Goal: Information Seeking & Learning: Find specific page/section

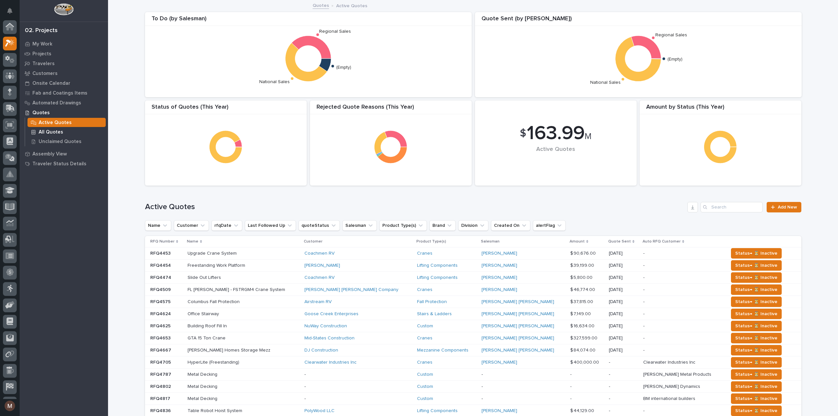
scroll to position [16, 0]
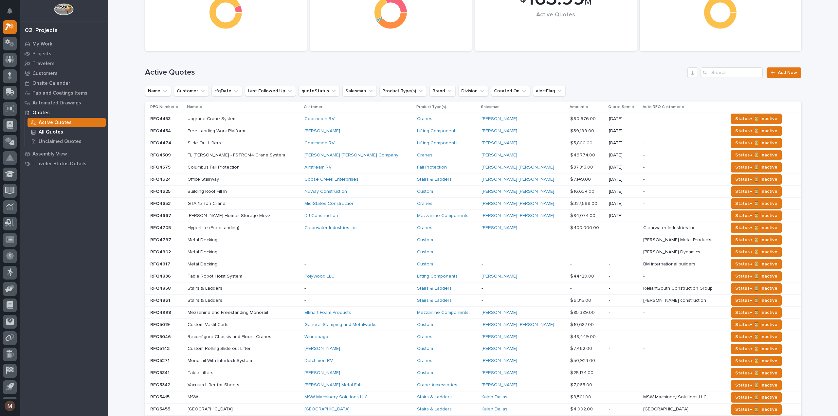
click at [62, 133] on div "All Quotes" at bounding box center [67, 131] width 78 height 9
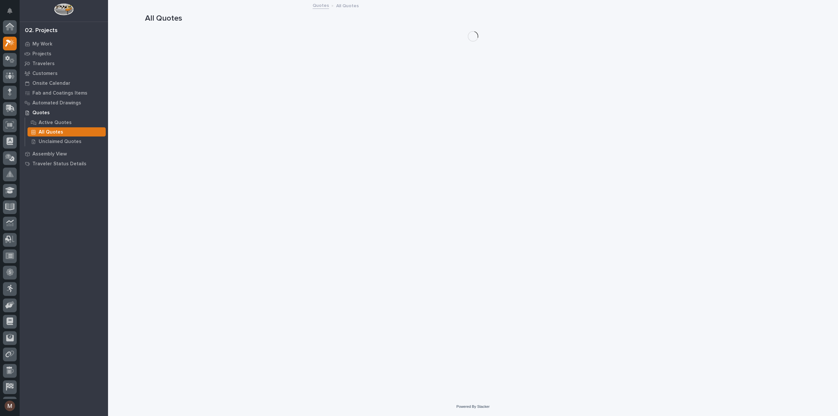
scroll to position [16, 0]
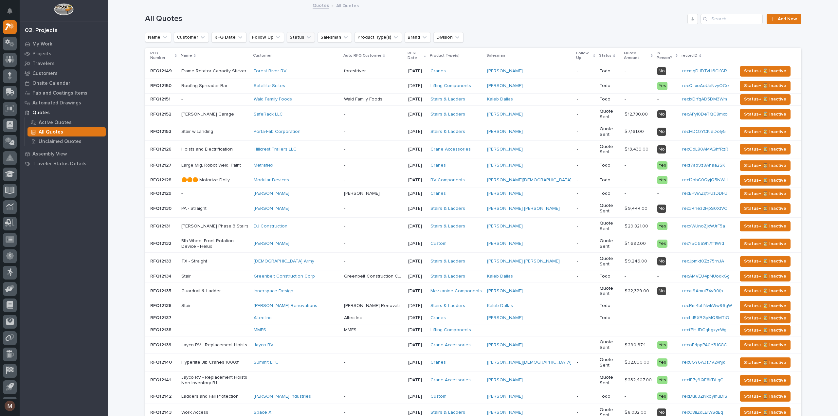
click at [305, 36] on icon "Status" at bounding box center [308, 37] width 7 height 7
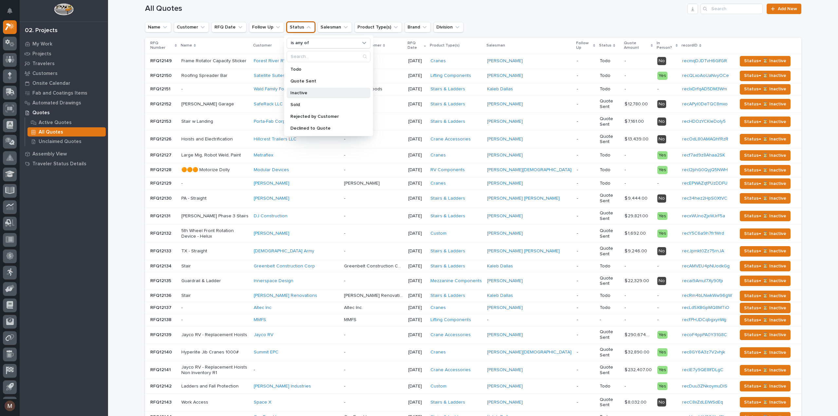
scroll to position [0, 0]
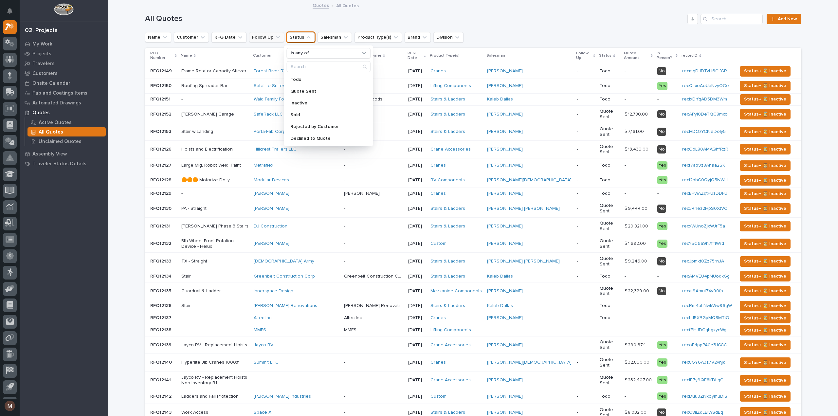
click at [260, 34] on button "Follow Up" at bounding box center [266, 37] width 35 height 10
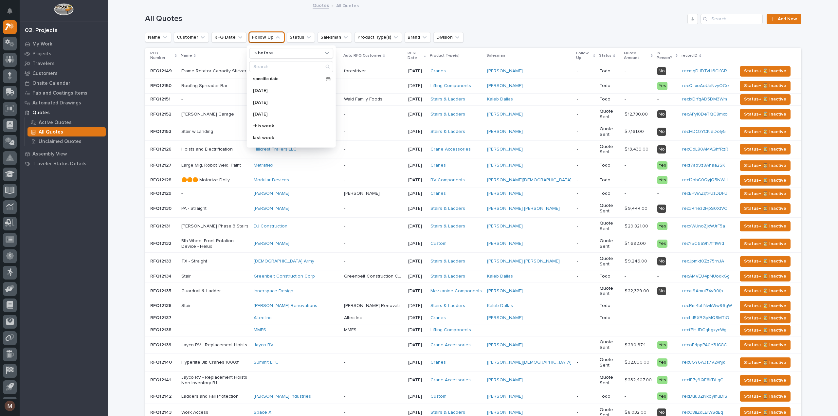
click at [233, 18] on h1 "All Quotes" at bounding box center [415, 18] width 540 height 9
click at [199, 38] on icon "Customer" at bounding box center [202, 37] width 7 height 7
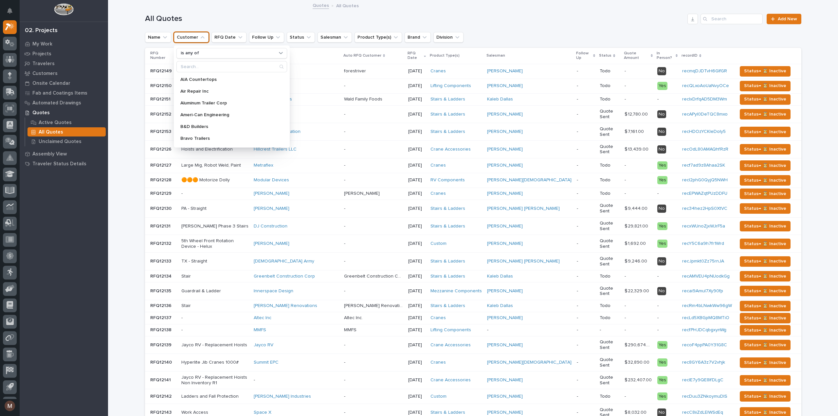
click at [251, 15] on h1 "All Quotes" at bounding box center [415, 18] width 540 height 9
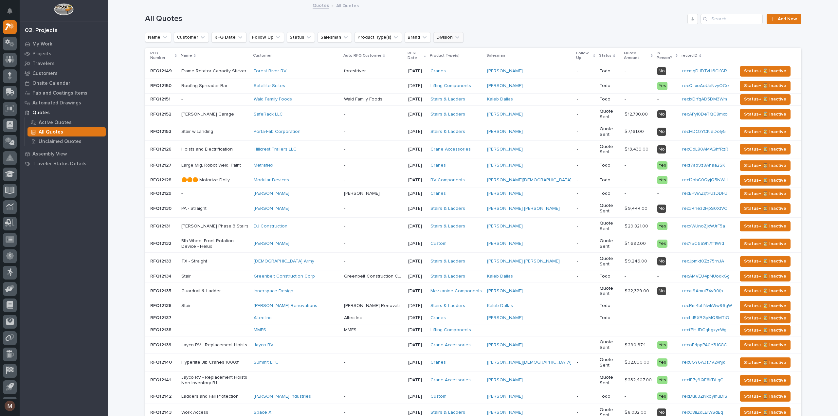
click at [454, 35] on icon "Division" at bounding box center [457, 37] width 7 height 7
click at [468, 26] on div "All Quotes Add New" at bounding box center [473, 16] width 656 height 31
click at [342, 37] on icon "Salesman" at bounding box center [345, 37] width 7 height 7
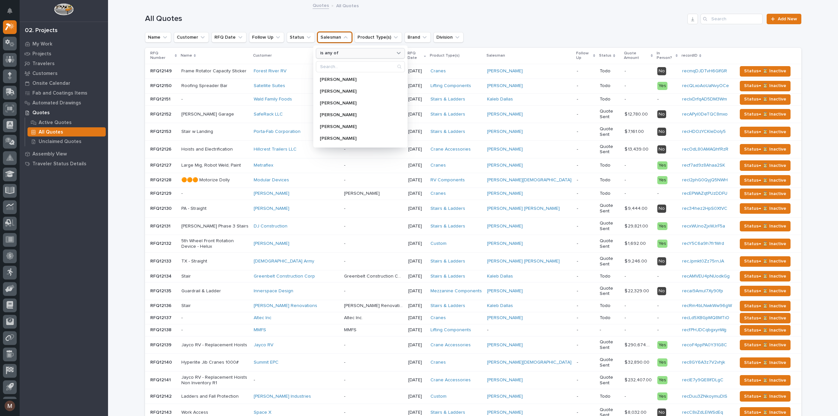
click at [333, 53] on p "is any of" at bounding box center [329, 53] width 18 height 6
click at [327, 90] on p "is" at bounding box center [357, 91] width 69 height 5
type input "[PERSON_NAME]"
click at [339, 76] on div "[PERSON_NAME]" at bounding box center [358, 79] width 84 height 10
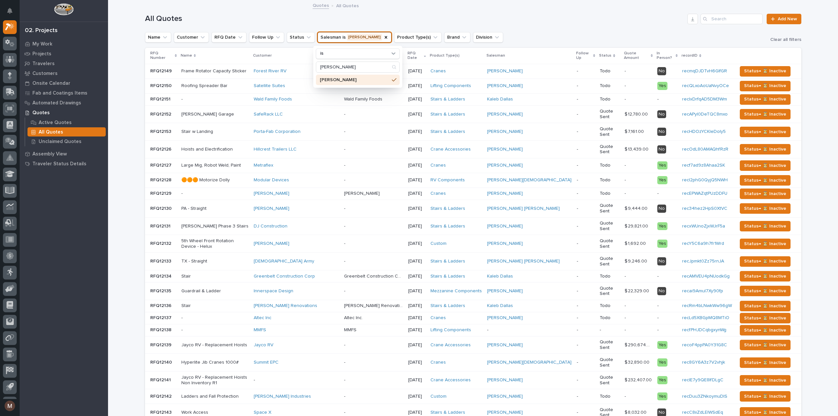
click at [461, 9] on div "Quotes All Quotes" at bounding box center [472, 5] width 327 height 9
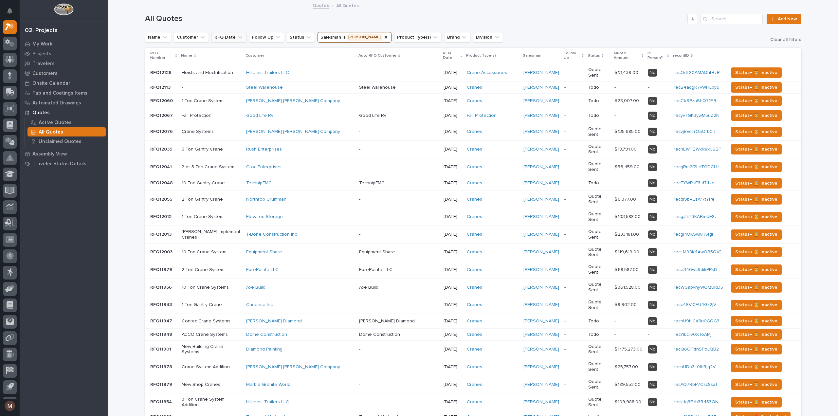
click at [237, 38] on icon "RFQ Date" at bounding box center [240, 37] width 7 height 7
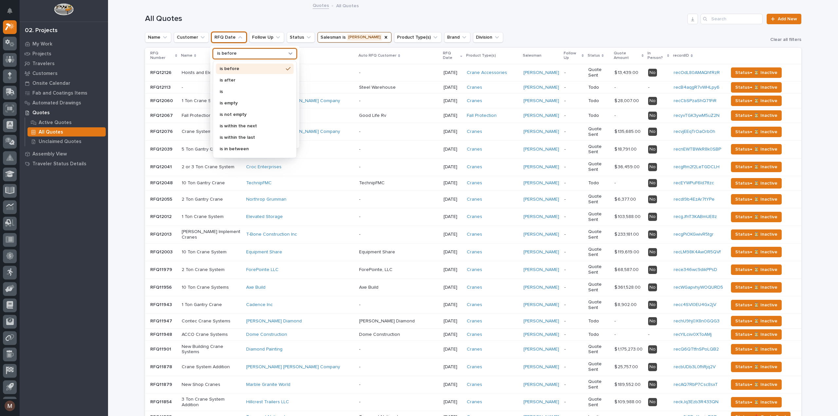
click at [240, 53] on div "is before" at bounding box center [250, 53] width 72 height 7
click at [231, 87] on div "is" at bounding box center [255, 91] width 78 height 10
click at [230, 116] on p "this year" at bounding box center [251, 116] width 69 height 5
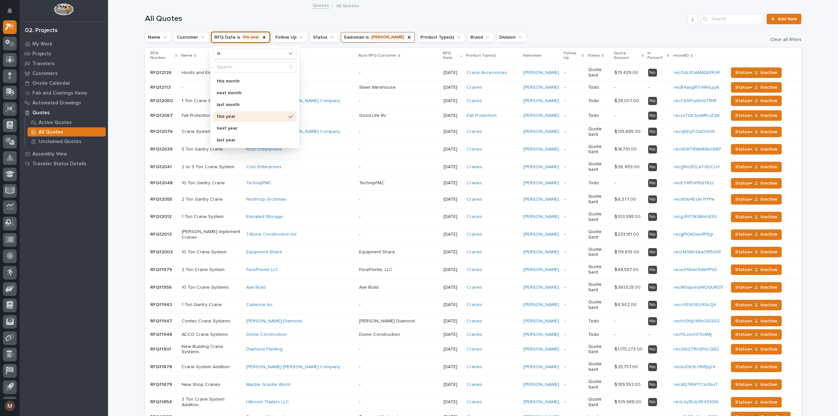
click at [423, 17] on h1 "All Quotes" at bounding box center [415, 18] width 540 height 9
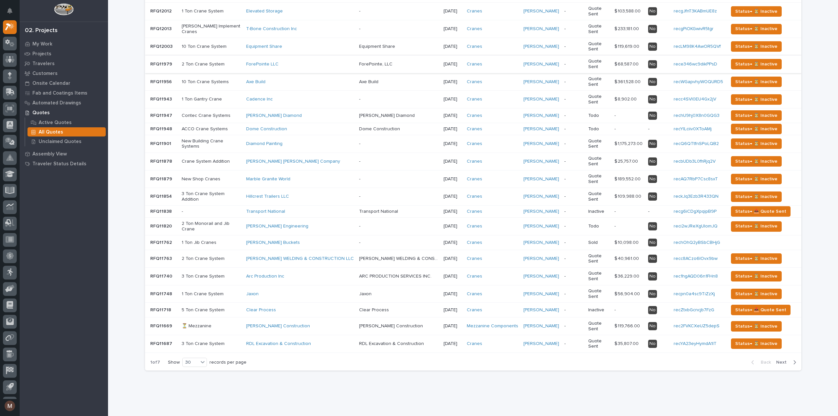
scroll to position [211, 0]
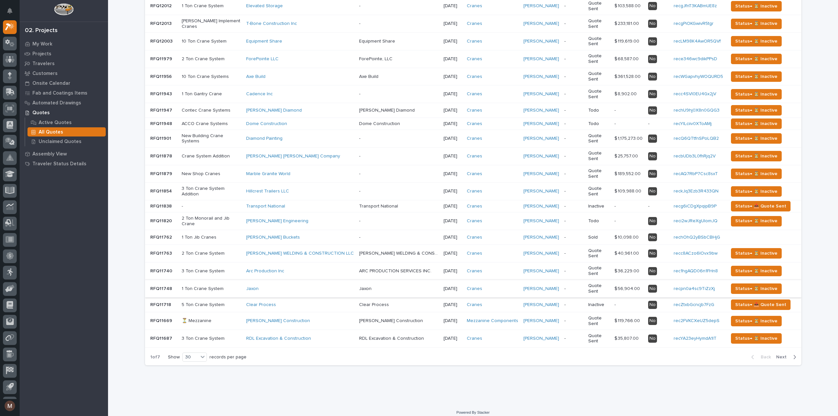
drag, startPoint x: 792, startPoint y: 351, endPoint x: 562, endPoint y: 276, distance: 241.0
click at [793, 354] on icon "button" at bounding box center [794, 357] width 3 height 6
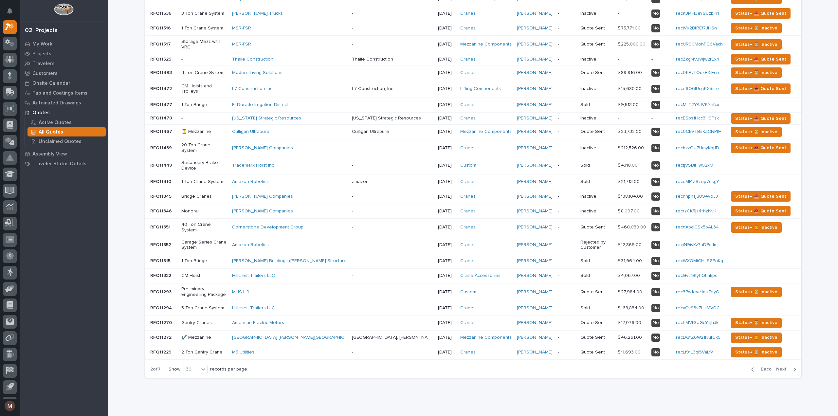
scroll to position [164, 0]
click at [794, 366] on button "Next" at bounding box center [788, 369] width 28 height 6
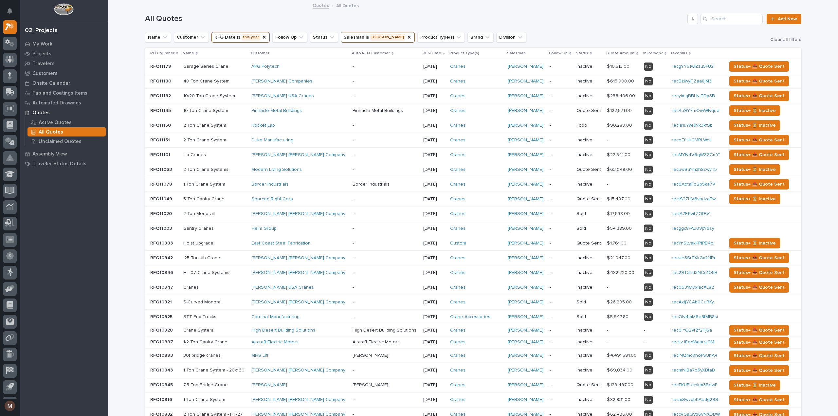
scroll to position [146, 0]
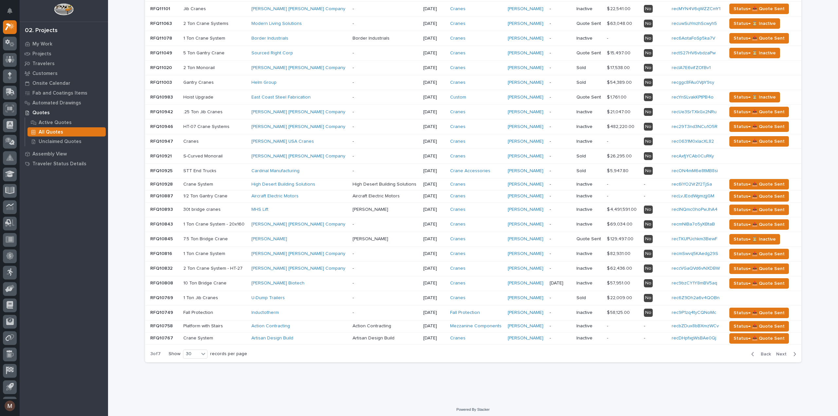
click at [794, 351] on button "Next" at bounding box center [788, 354] width 28 height 6
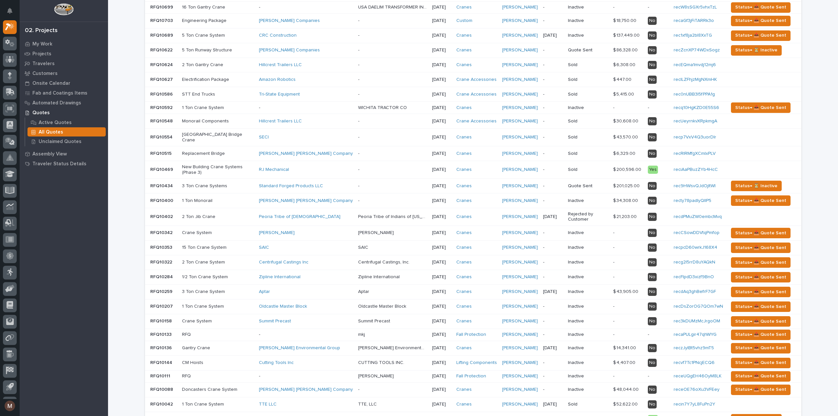
scroll to position [146, 0]
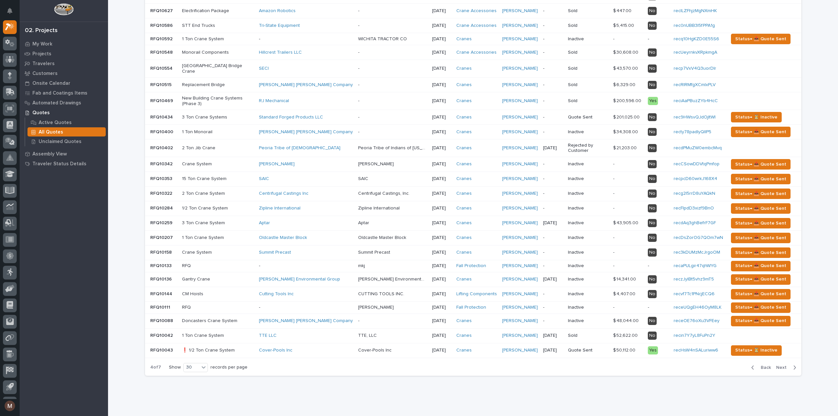
click at [793, 365] on icon "button" at bounding box center [794, 368] width 3 height 6
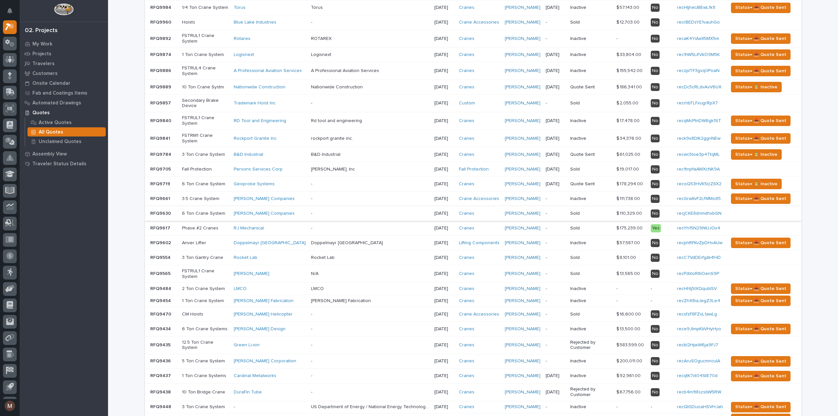
scroll to position [159, 0]
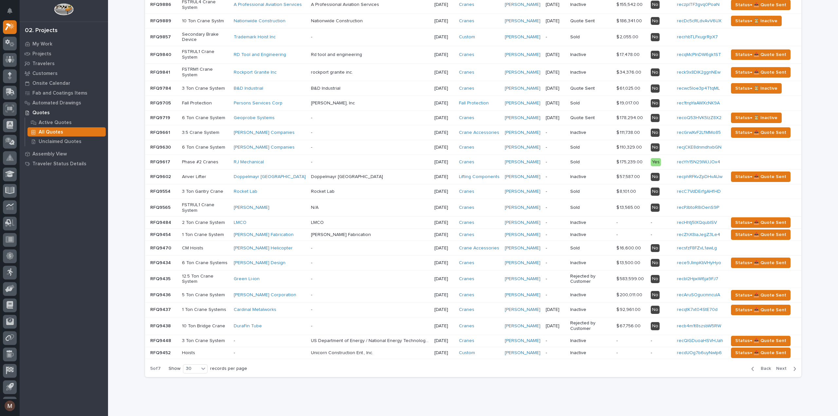
click at [793, 366] on icon "button" at bounding box center [794, 369] width 3 height 6
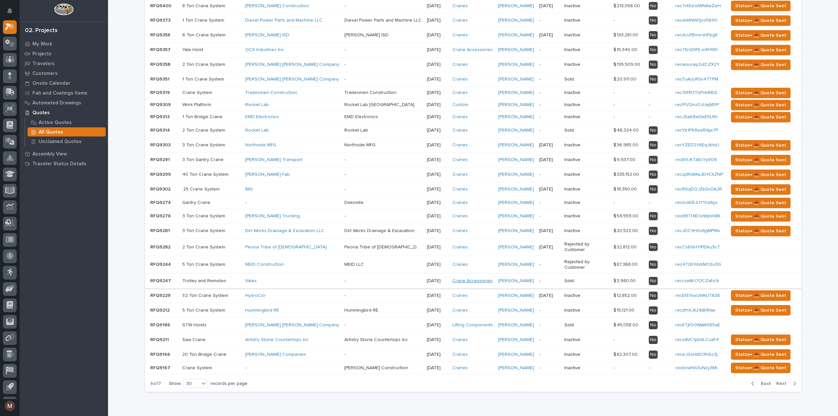
scroll to position [143, 0]
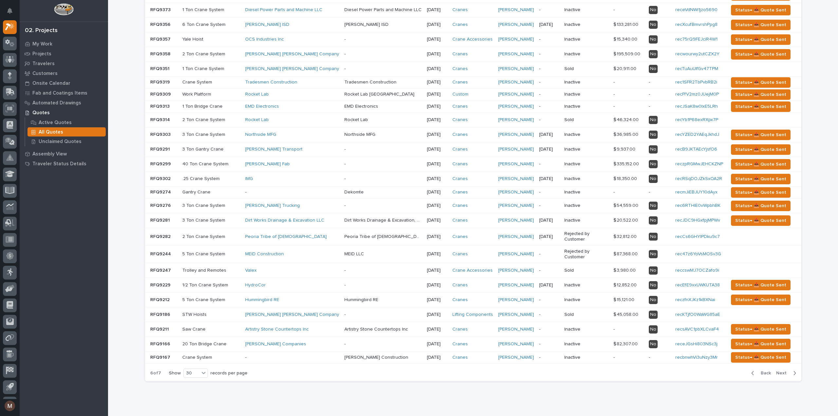
click at [793, 370] on icon "button" at bounding box center [794, 373] width 3 height 6
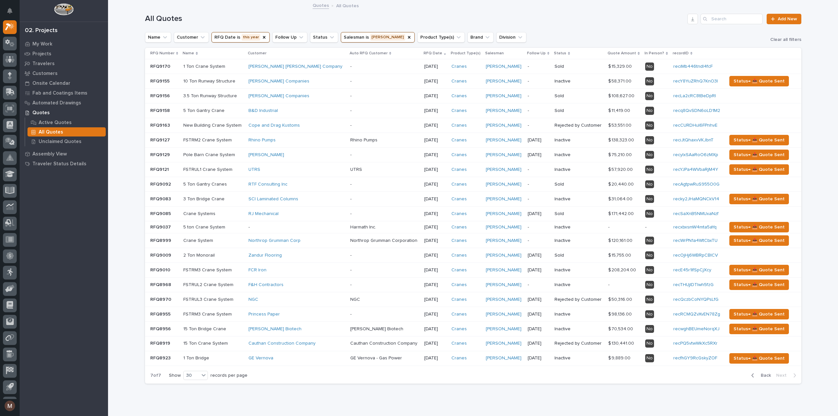
click at [764, 373] on span "Back" at bounding box center [764, 376] width 14 height 6
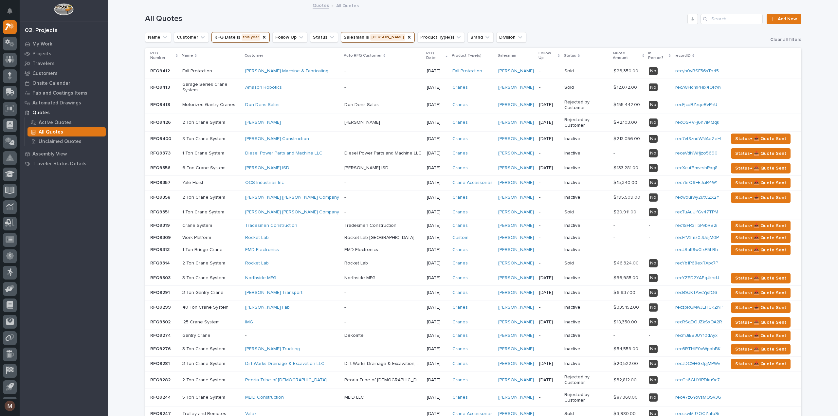
click at [666, 53] on div "In Person?" at bounding box center [659, 56] width 23 height 12
click at [661, 53] on p "In Person?" at bounding box center [657, 56] width 19 height 12
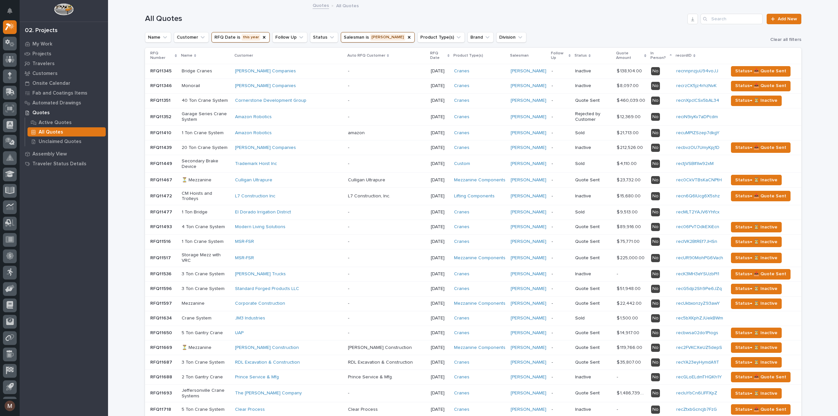
click at [661, 53] on p "In Person?" at bounding box center [660, 56] width 18 height 12
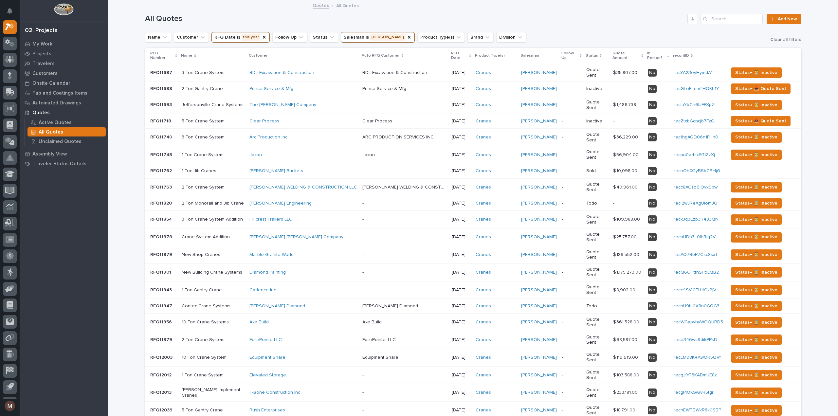
scroll to position [151, 0]
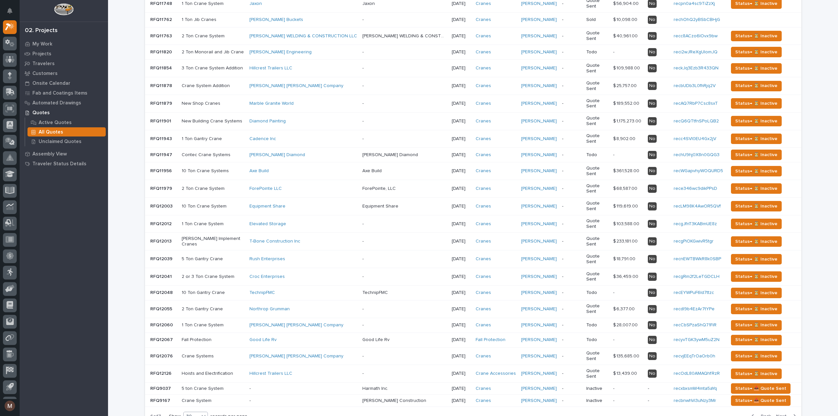
click at [195, 413] on div "30" at bounding box center [192, 416] width 16 height 7
click at [191, 376] on div "30" at bounding box center [193, 376] width 24 height 8
click at [763, 413] on span "Back" at bounding box center [764, 416] width 14 height 6
click at [763, 408] on div "Back Next" at bounding box center [773, 416] width 55 height 16
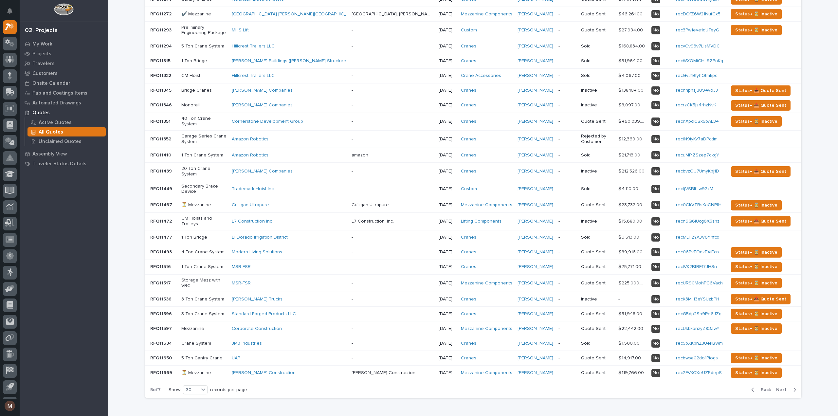
scroll to position [159, 0]
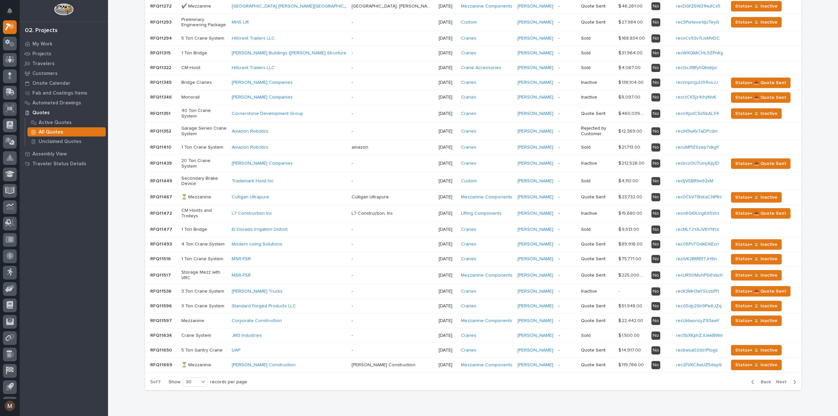
click at [766, 379] on span "Back" at bounding box center [764, 382] width 14 height 6
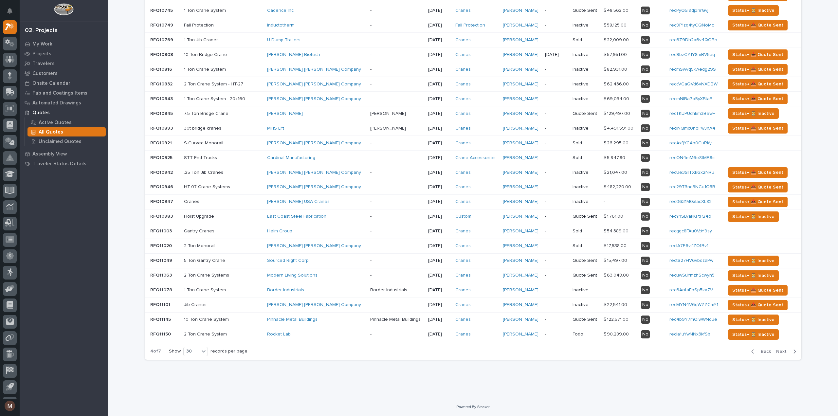
scroll to position [154, 0]
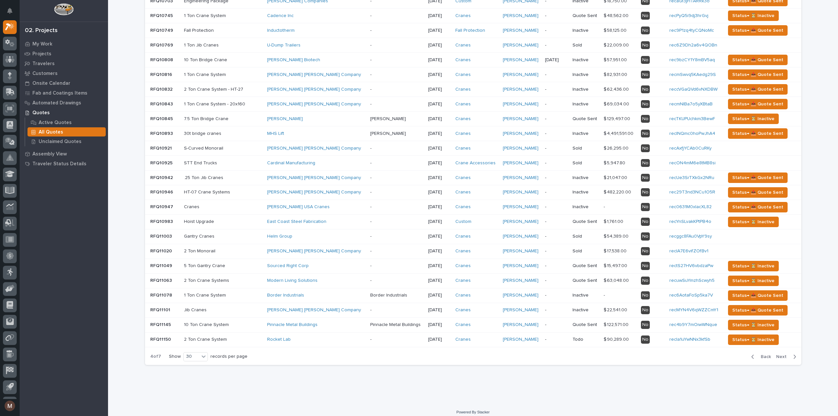
click at [763, 356] on span "Back" at bounding box center [764, 357] width 14 height 6
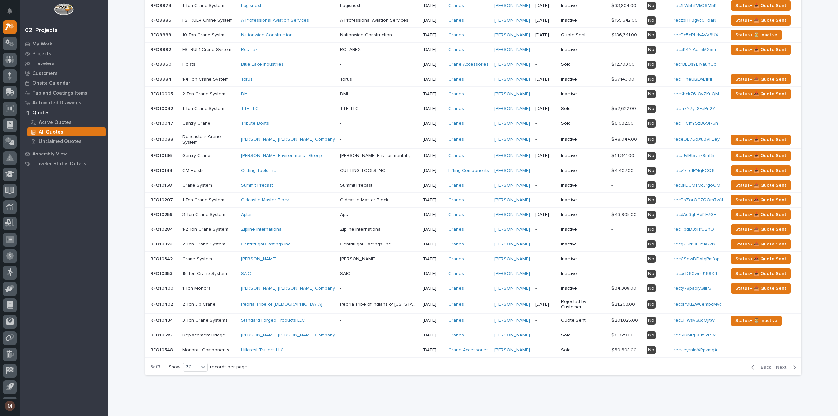
click at [766, 364] on span "Back" at bounding box center [764, 367] width 14 height 6
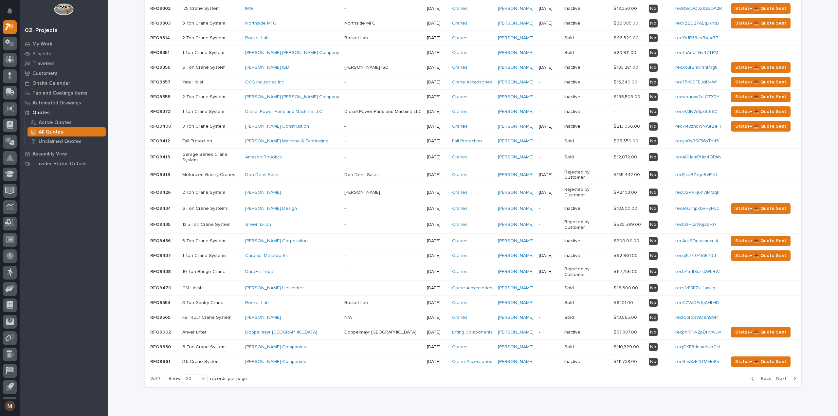
click at [766, 376] on span "Back" at bounding box center [764, 379] width 14 height 6
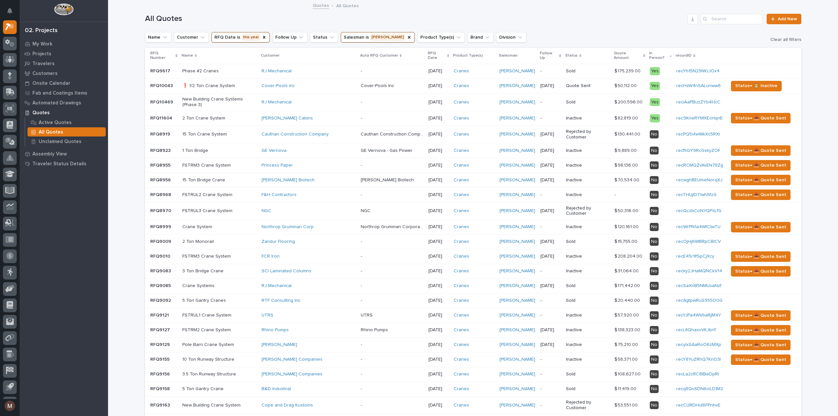
click at [250, 36] on button "RFQ Date is this year" at bounding box center [240, 37] width 58 height 10
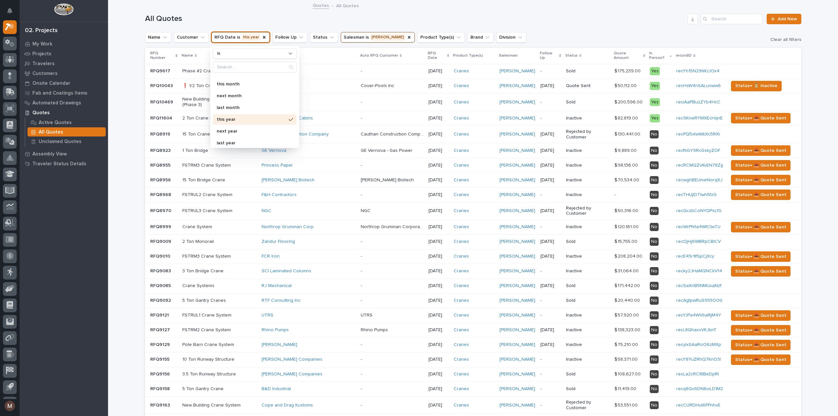
scroll to position [116, 0]
click at [243, 138] on p "last year" at bounding box center [251, 140] width 69 height 5
click at [289, 13] on div "All Quotes Add New" at bounding box center [473, 16] width 656 height 31
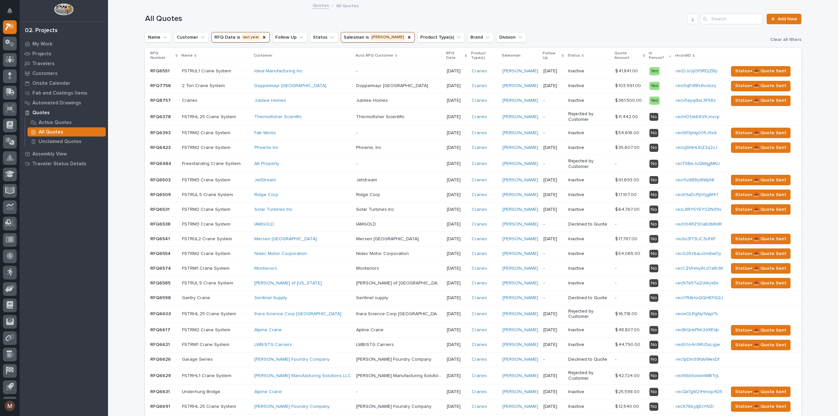
click at [563, 19] on h1 "All Quotes" at bounding box center [415, 18] width 540 height 9
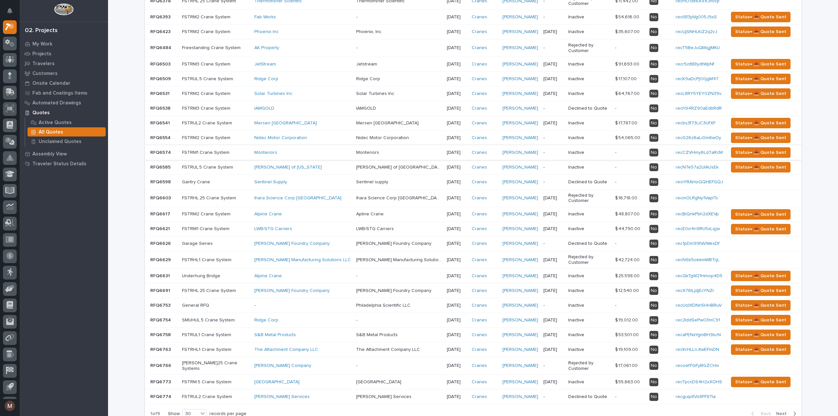
scroll to position [156, 0]
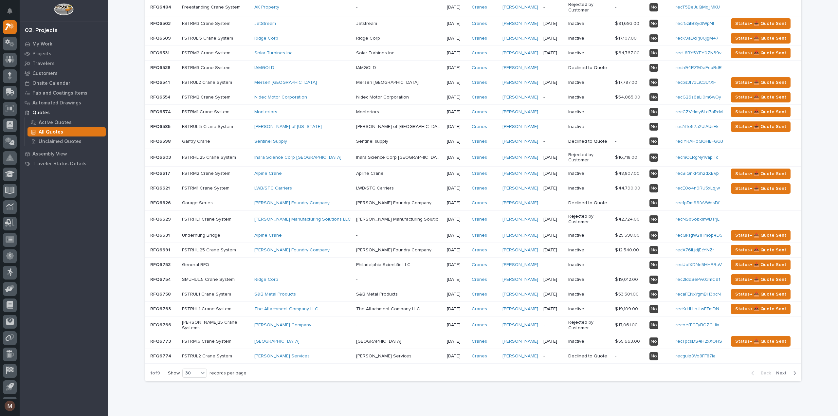
click at [779, 370] on span "Next" at bounding box center [783, 373] width 14 height 6
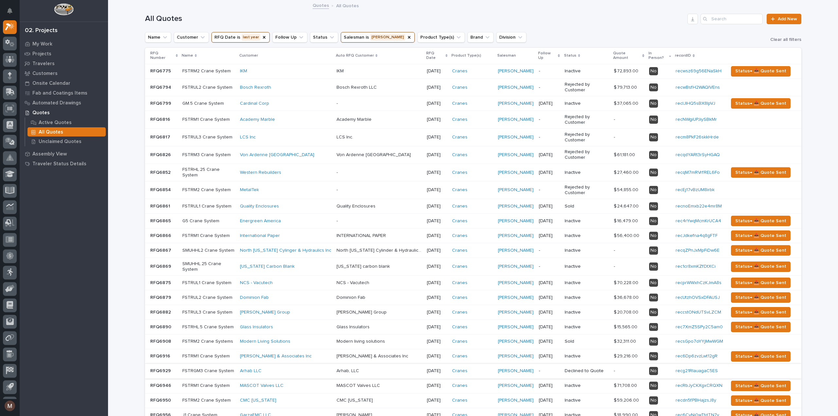
scroll to position [156, 0]
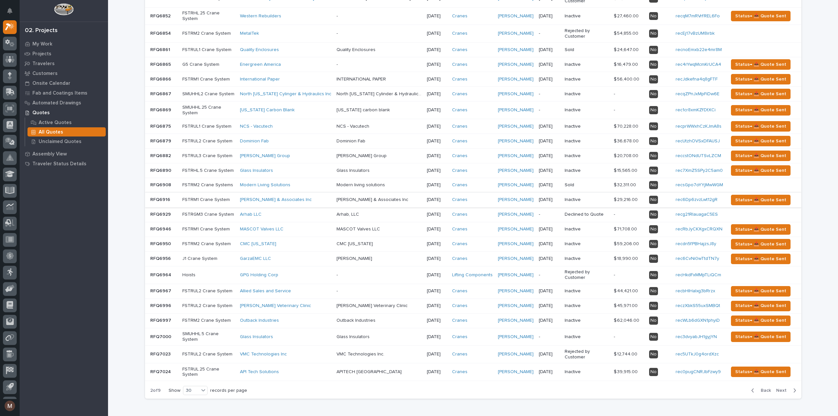
drag, startPoint x: 784, startPoint y: 351, endPoint x: 460, endPoint y: 180, distance: 366.3
click at [784, 388] on span "Next" at bounding box center [783, 391] width 14 height 6
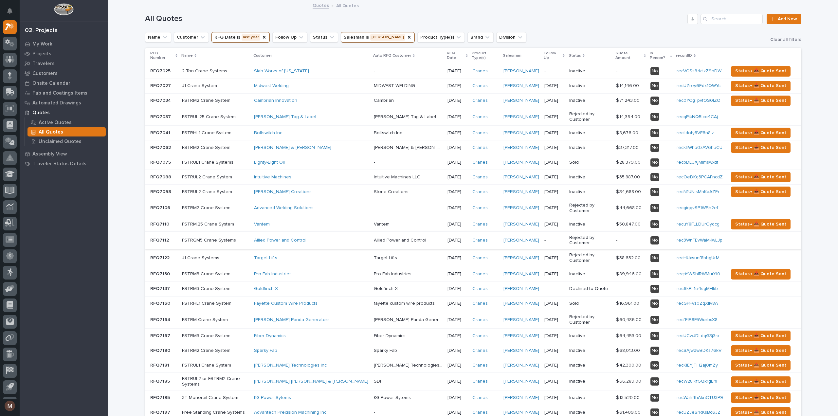
scroll to position [156, 0]
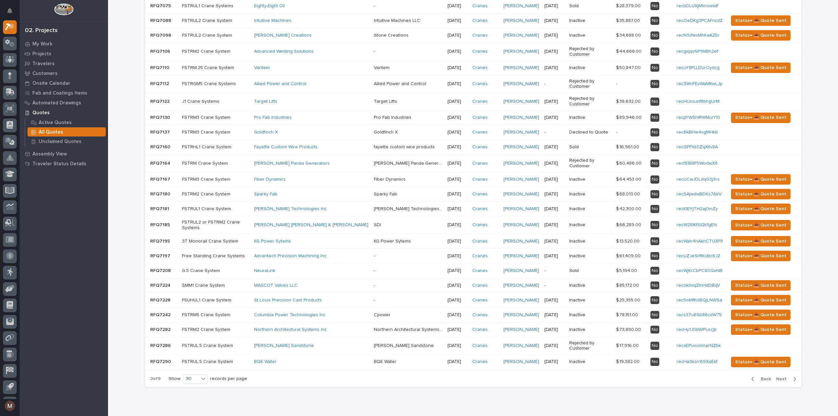
click at [782, 376] on span "Next" at bounding box center [783, 379] width 14 height 6
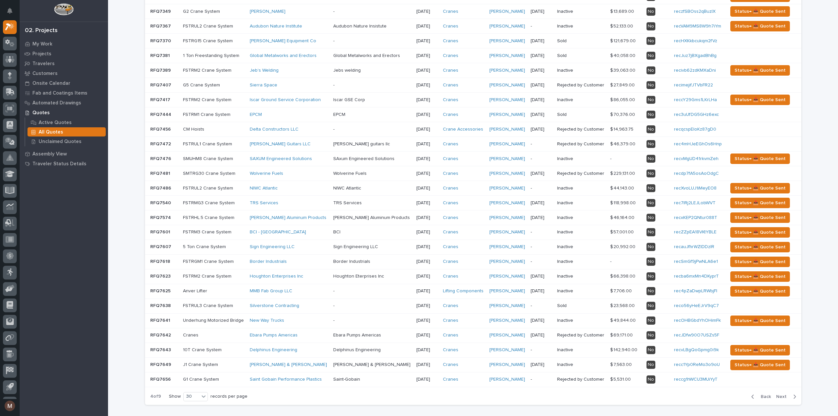
scroll to position [156, 0]
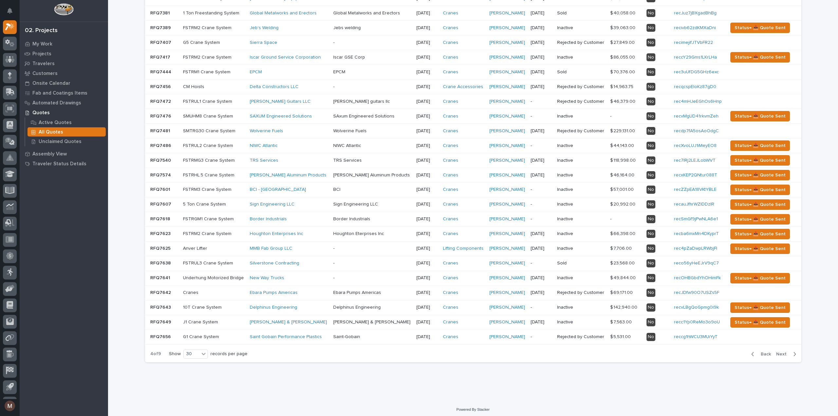
click at [781, 351] on span "Next" at bounding box center [783, 354] width 14 height 6
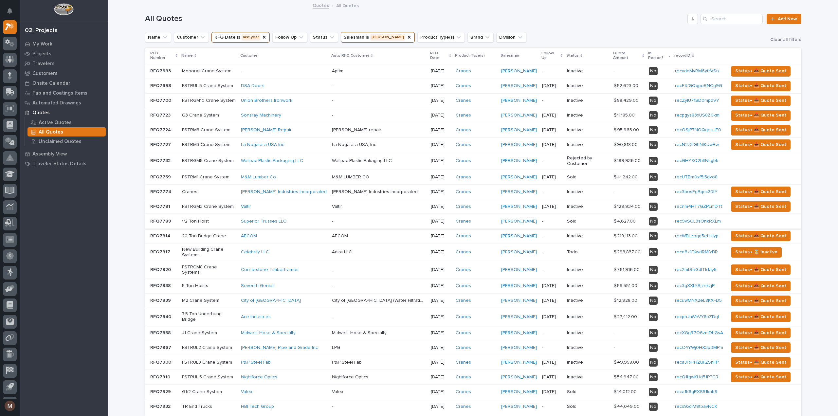
scroll to position [156, 0]
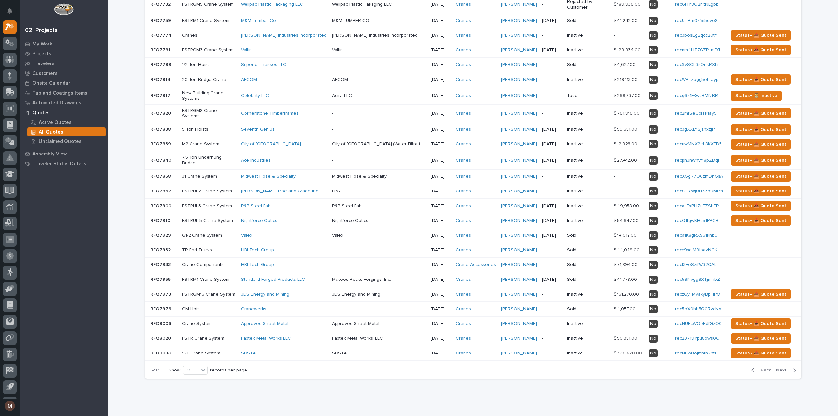
click at [782, 367] on span "Next" at bounding box center [783, 370] width 14 height 6
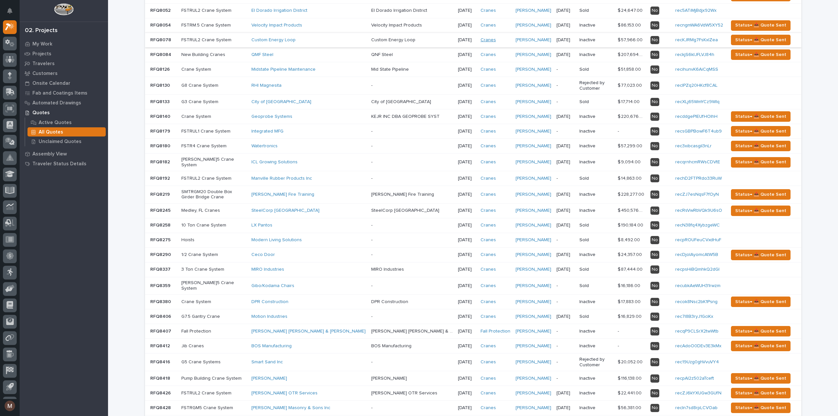
scroll to position [156, 0]
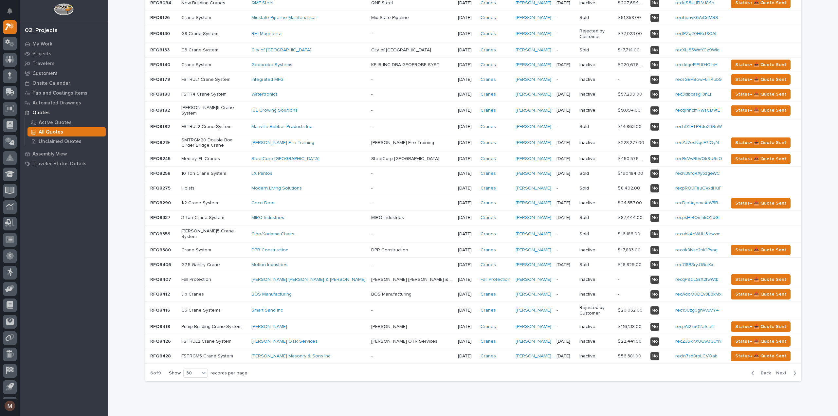
click at [780, 370] on span "Next" at bounding box center [783, 373] width 14 height 6
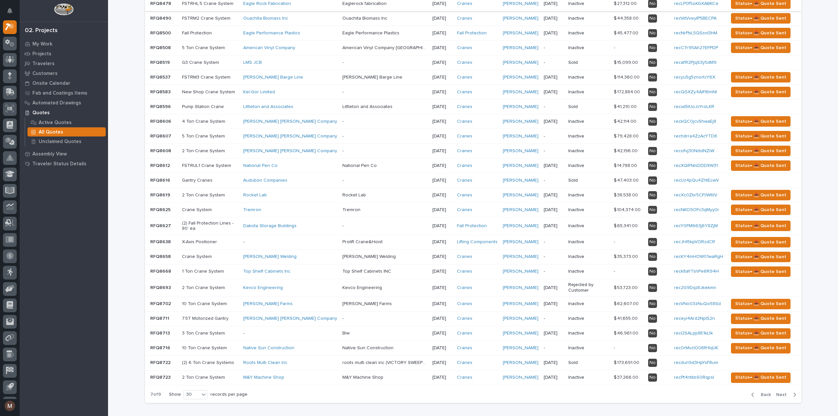
scroll to position [156, 0]
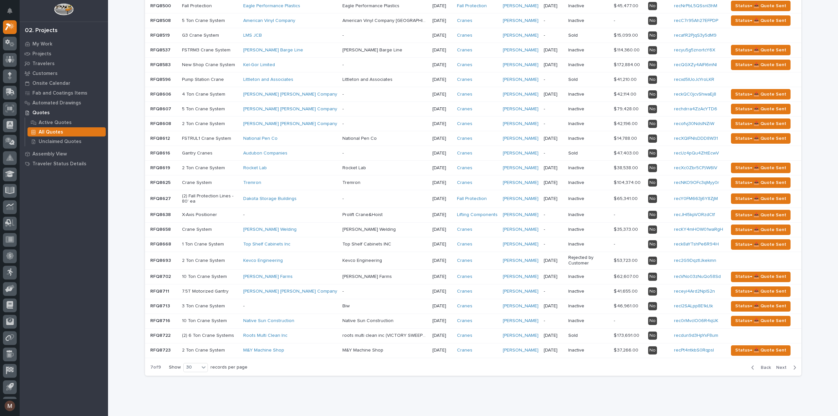
click at [782, 365] on span "Next" at bounding box center [783, 368] width 14 height 6
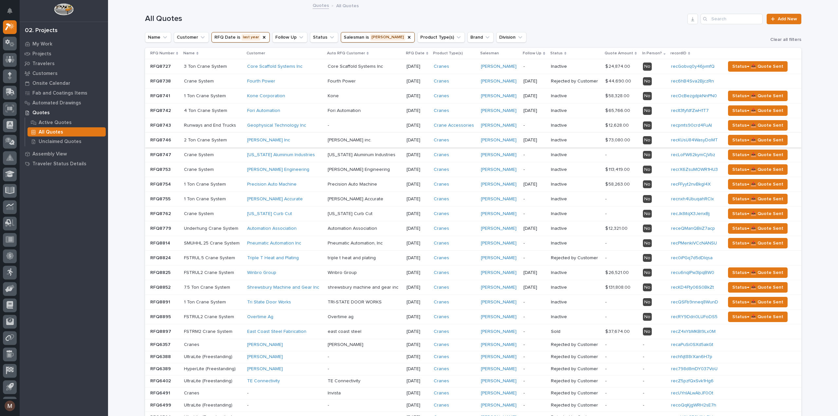
scroll to position [128, 0]
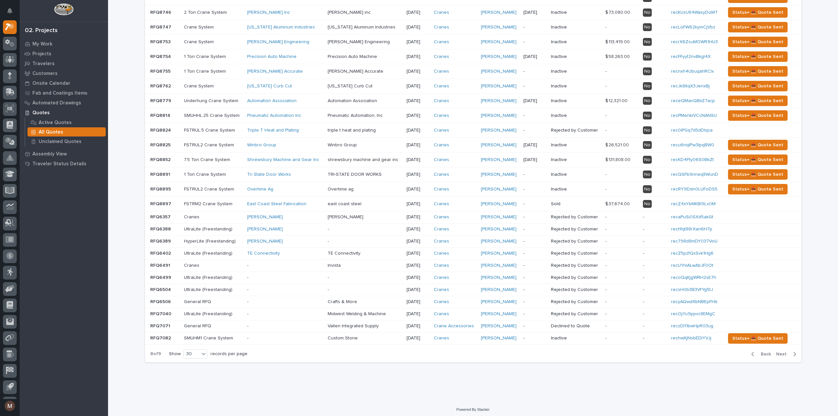
click at [780, 351] on span "Next" at bounding box center [783, 354] width 14 height 6
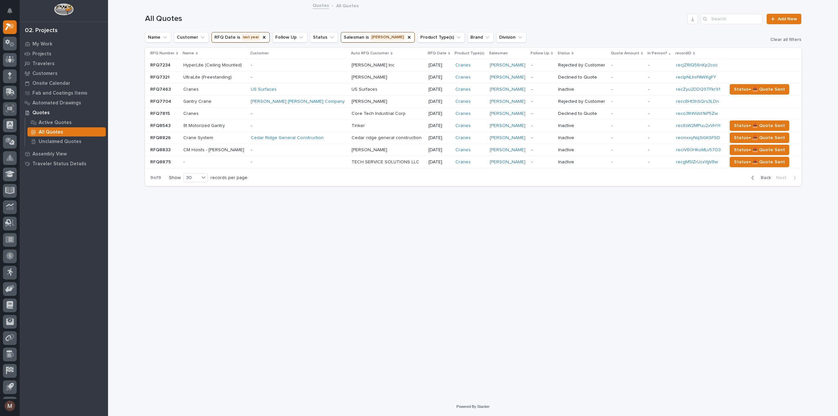
click at [150, 177] on p "9 of 9" at bounding box center [155, 178] width 21 height 16
click at [246, 37] on button "RFQ Date is last year" at bounding box center [240, 37] width 58 height 10
click at [234, 91] on p "[DATE]" at bounding box center [251, 91] width 69 height 5
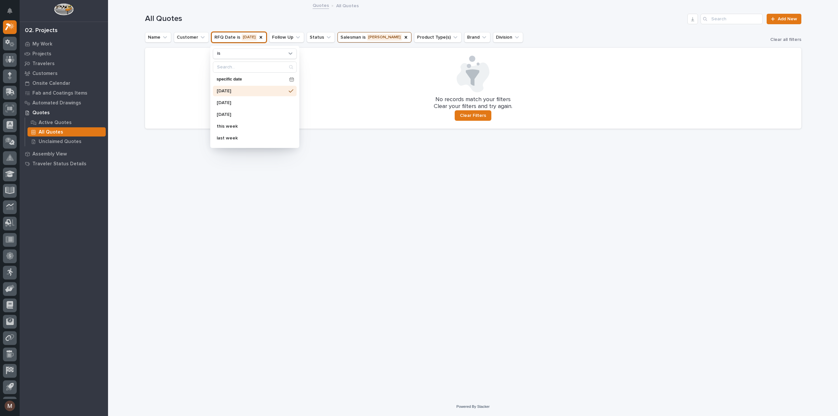
click at [241, 36] on button "RFQ Date is [DATE]" at bounding box center [238, 37] width 55 height 10
click at [234, 140] on p "last year" at bounding box center [251, 140] width 69 height 5
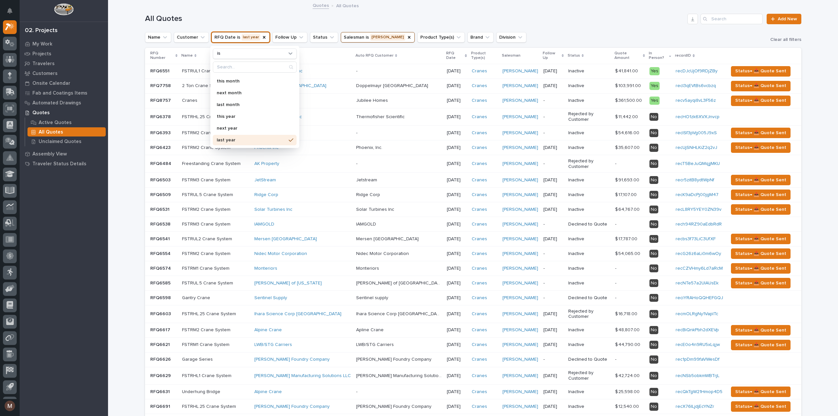
click at [620, 14] on h1 "All Quotes" at bounding box center [415, 18] width 540 height 9
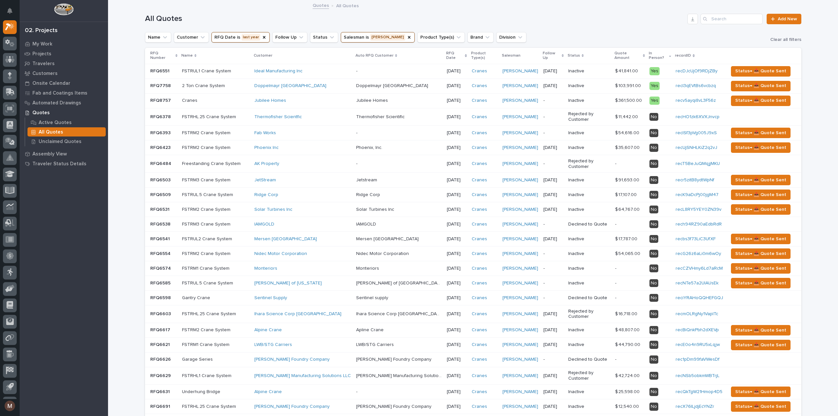
click at [650, 67] on div "Yes" at bounding box center [655, 71] width 10 height 8
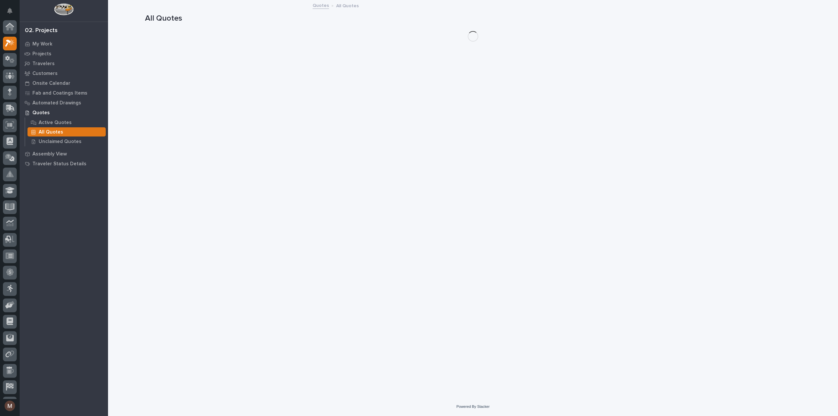
scroll to position [18, 0]
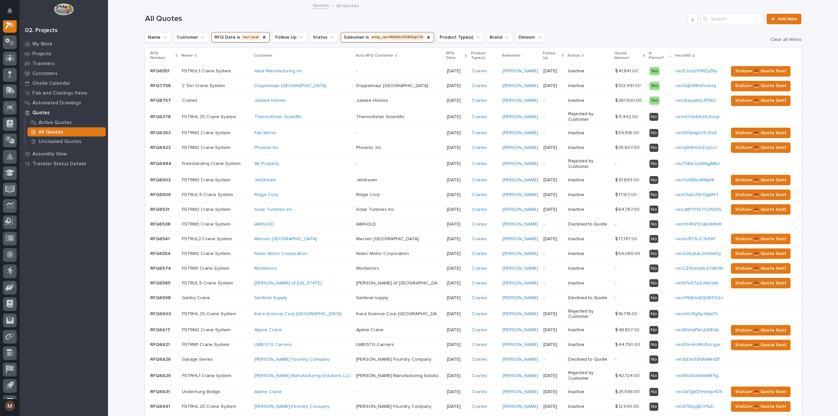
click at [615, 86] on div "$ 103,991.00 $ 103,991.00" at bounding box center [629, 86] width 29 height 11
click at [635, 98] on p at bounding box center [629, 101] width 29 height 6
click at [251, 37] on button "RFQ Date is last year" at bounding box center [240, 37] width 58 height 10
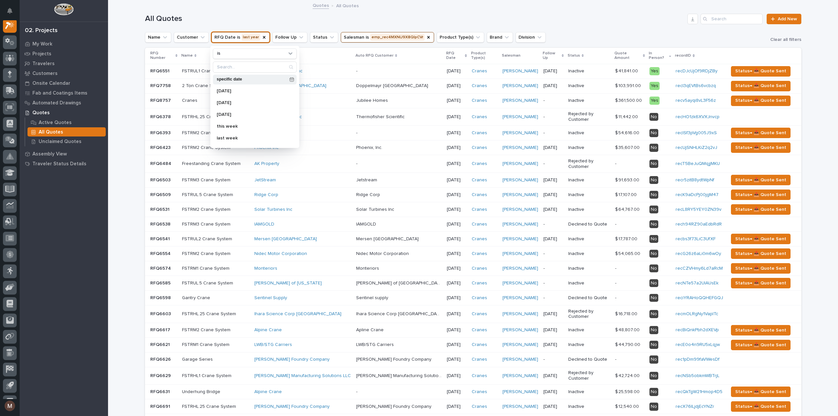
click at [284, 76] on div "specific date" at bounding box center [255, 80] width 84 height 10
click at [217, 95] on span "Previous Month" at bounding box center [217, 96] width 0 height 9
click at [257, 102] on span at bounding box center [257, 102] width 6 height 6
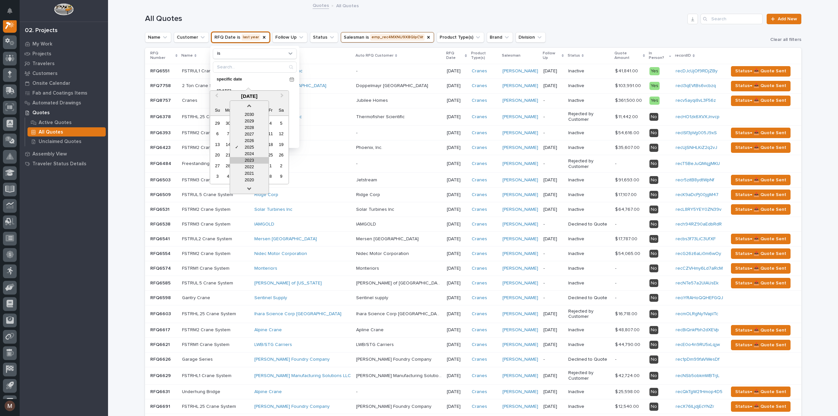
click at [246, 159] on div "2023" at bounding box center [249, 160] width 39 height 7
click at [218, 93] on button "Previous Month" at bounding box center [216, 96] width 10 height 10
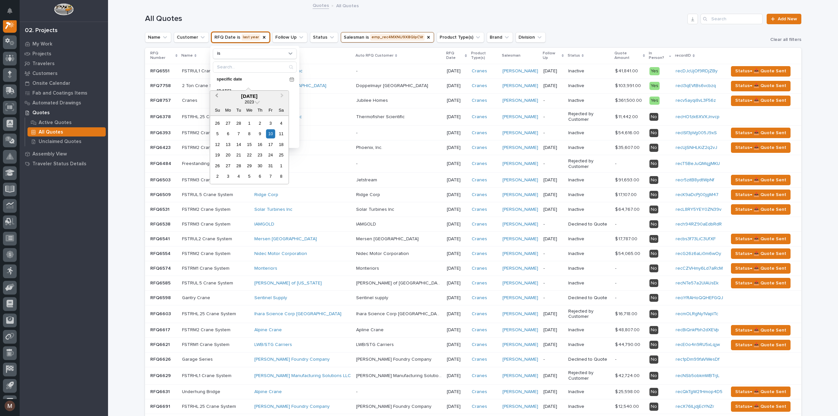
click at [218, 93] on button "Previous Month" at bounding box center [216, 96] width 10 height 10
click at [217, 120] on div "1" at bounding box center [217, 123] width 9 height 9
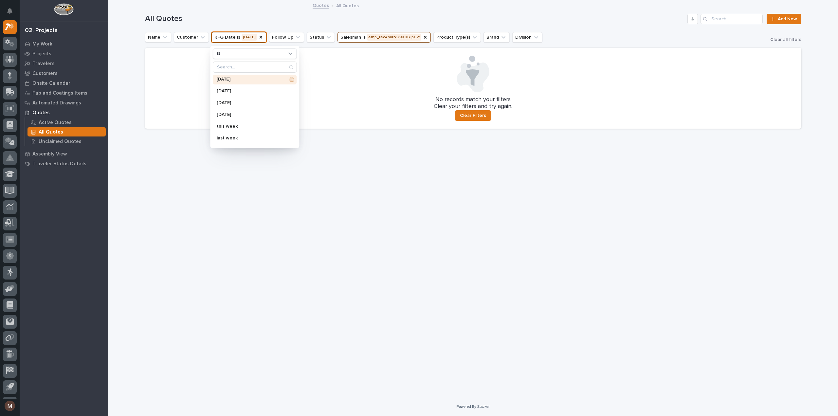
click at [289, 78] on icon at bounding box center [291, 79] width 5 height 5
click at [286, 97] on button "Next Month" at bounding box center [285, 96] width 10 height 10
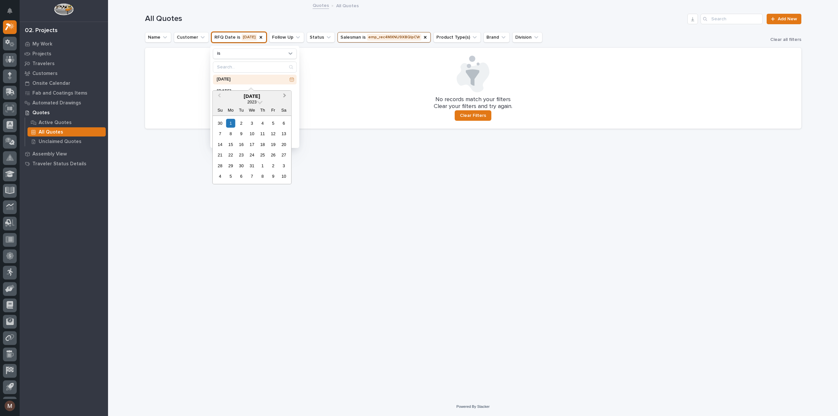
click at [286, 97] on button "Next Month" at bounding box center [285, 96] width 10 height 10
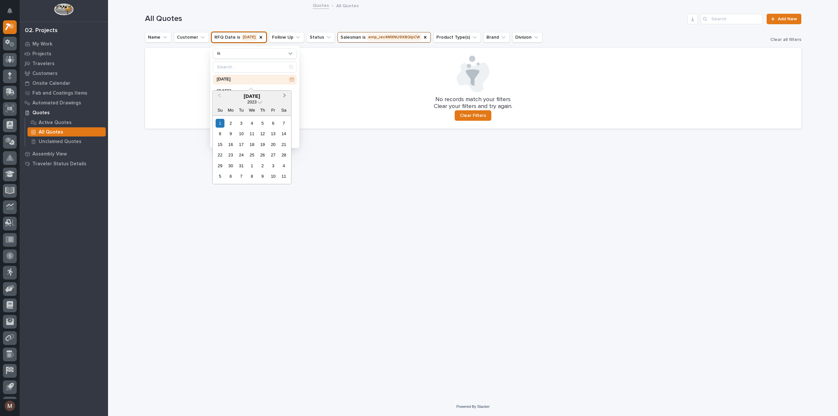
click at [286, 97] on button "Next Month" at bounding box center [285, 96] width 10 height 10
click at [218, 92] on button "Previous Month" at bounding box center [218, 96] width 10 height 10
click at [222, 174] on div "31" at bounding box center [220, 176] width 9 height 9
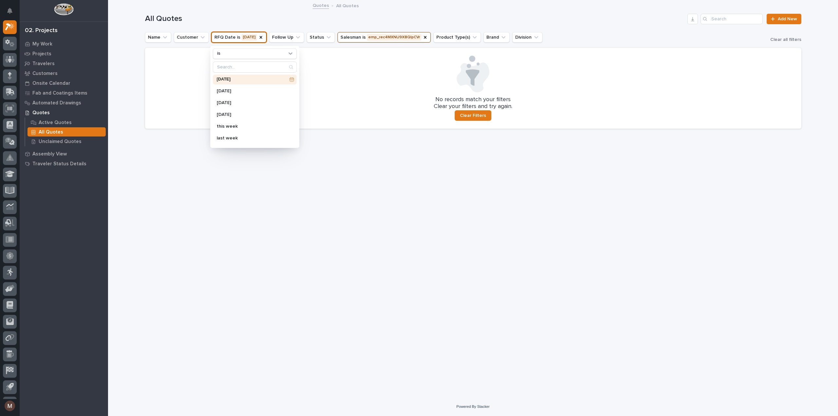
click at [289, 78] on icon at bounding box center [291, 79] width 5 height 5
click at [261, 101] on span at bounding box center [260, 102] width 6 height 6
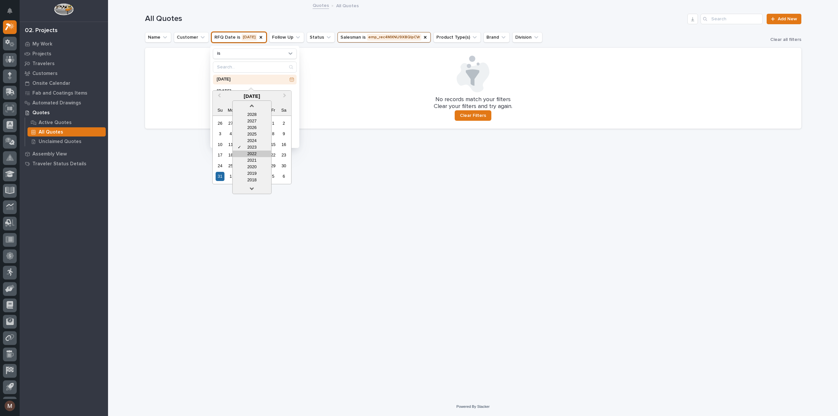
click at [249, 152] on div "2022" at bounding box center [252, 154] width 39 height 7
click at [287, 95] on button "Next Month" at bounding box center [285, 96] width 10 height 10
click at [218, 123] on div "1" at bounding box center [220, 123] width 9 height 9
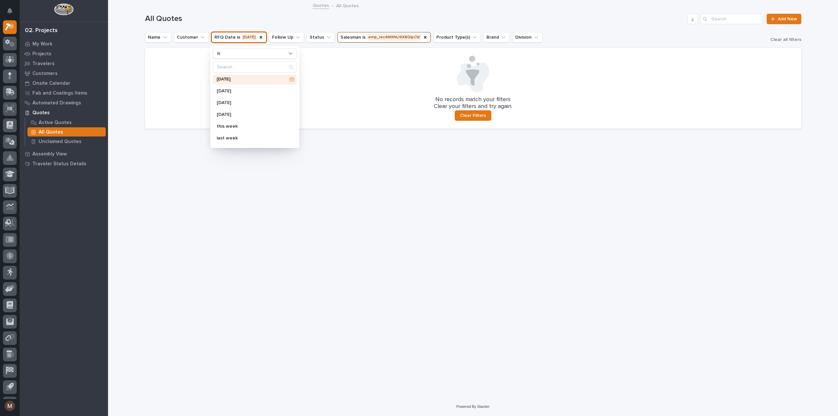
click at [277, 208] on div "Loading... Saving… Loading... Saving… All Quotes Add New Name Customer RFQ Date…" at bounding box center [473, 191] width 663 height 380
click at [264, 40] on icon "RFQ Date" at bounding box center [260, 37] width 5 height 5
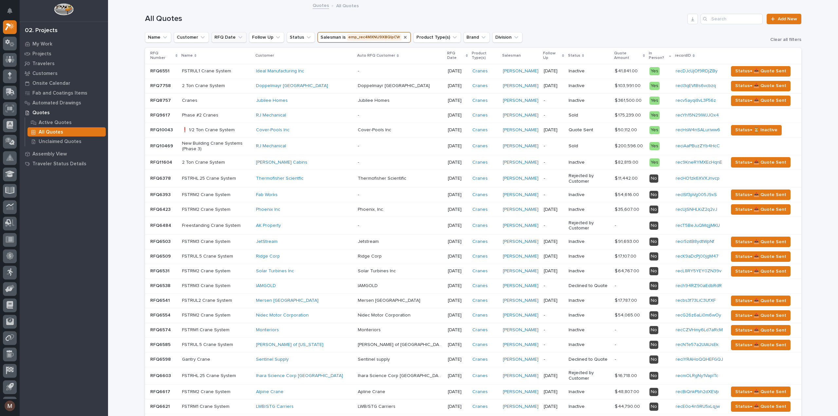
click at [403, 36] on icon "Salesman" at bounding box center [405, 37] width 5 height 5
click at [329, 40] on button "Salesman" at bounding box center [335, 37] width 34 height 10
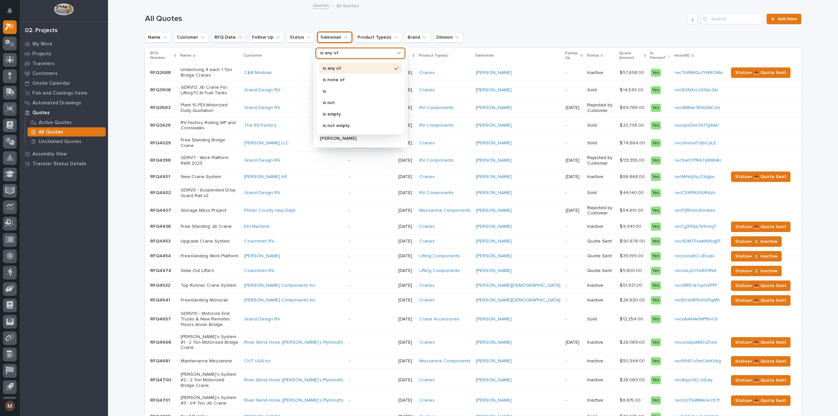
click at [345, 48] on div "is any of" at bounding box center [360, 53] width 89 height 10
click at [333, 88] on div "is" at bounding box center [360, 91] width 83 height 10
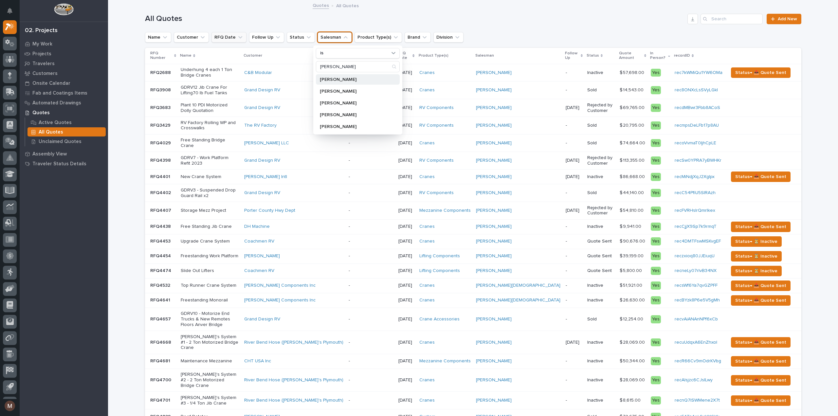
type input "[PERSON_NAME]"
click at [338, 75] on div "[PERSON_NAME]" at bounding box center [358, 79] width 84 height 10
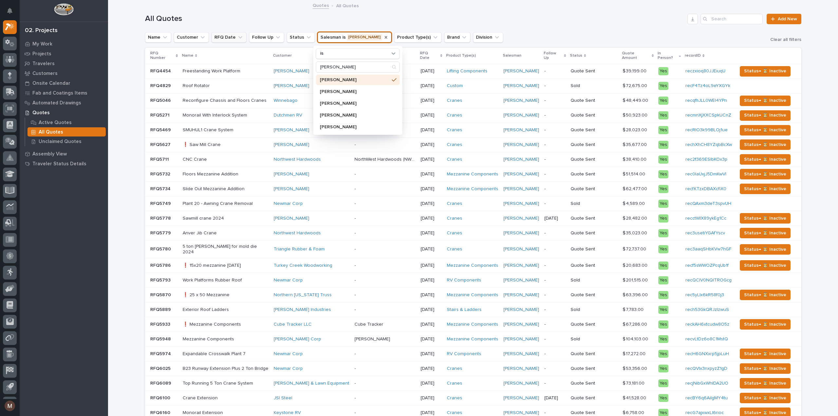
click at [510, 22] on h1 "All Quotes" at bounding box center [415, 18] width 540 height 9
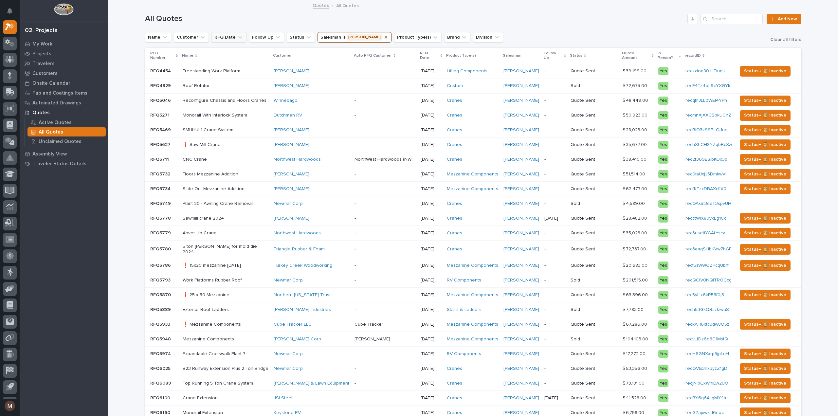
click at [238, 38] on icon "RFQ Date" at bounding box center [240, 37] width 4 height 2
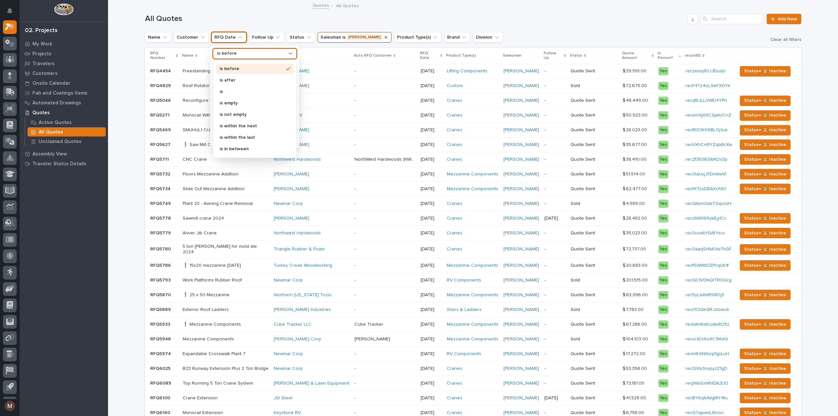
click at [233, 55] on div "is before" at bounding box center [250, 53] width 72 height 7
click at [223, 90] on p "is" at bounding box center [252, 91] width 64 height 5
click at [230, 113] on div "this year" at bounding box center [255, 116] width 84 height 10
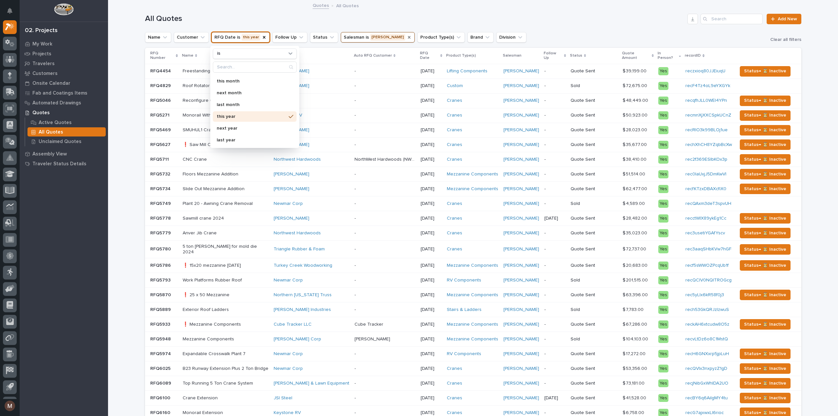
click at [522, 7] on div "Quotes All Quotes" at bounding box center [472, 5] width 327 height 9
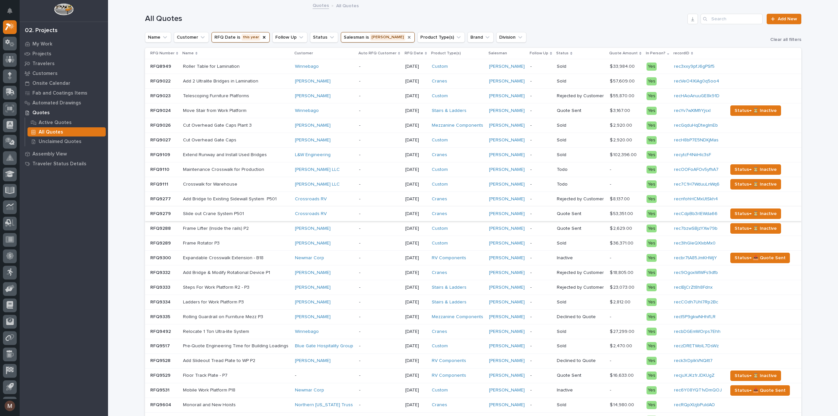
scroll to position [156, 0]
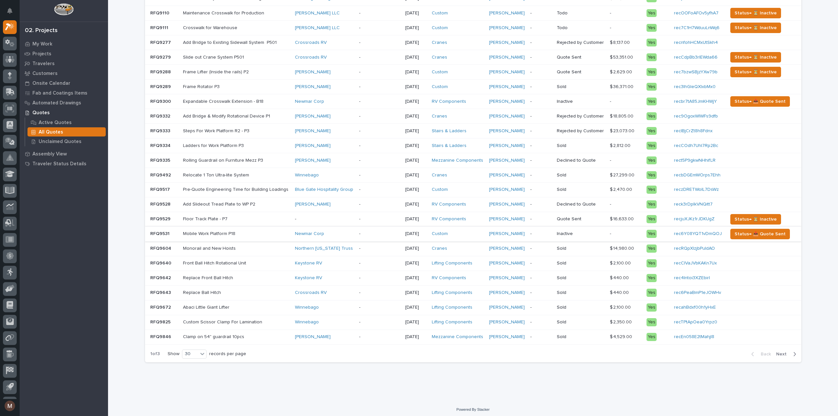
click at [793, 351] on icon "button" at bounding box center [794, 354] width 3 height 6
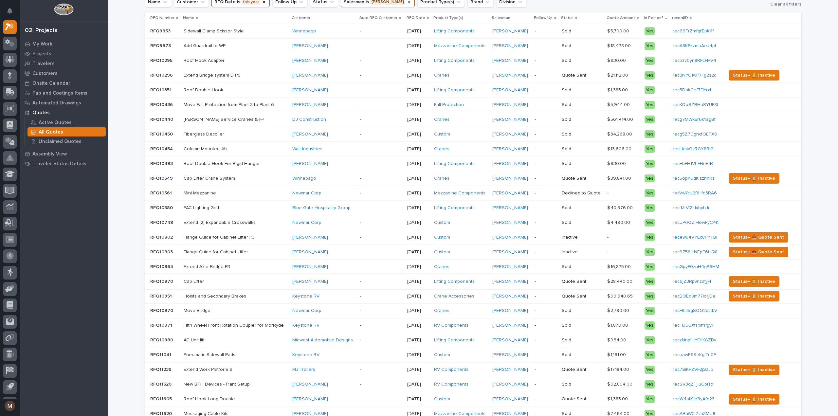
scroll to position [156, 0]
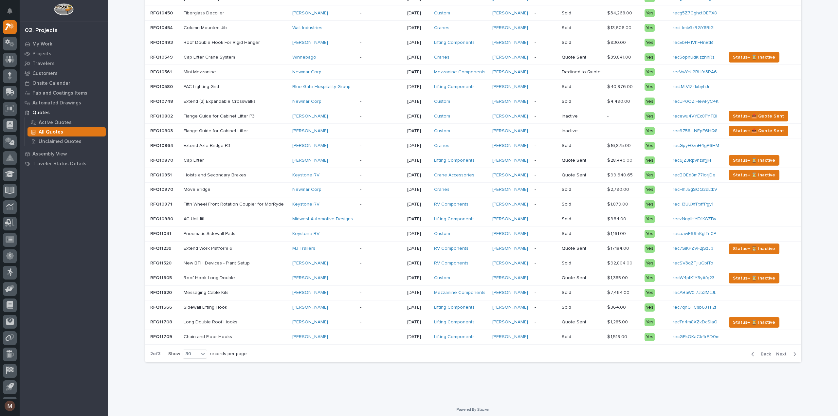
drag, startPoint x: 784, startPoint y: 350, endPoint x: 658, endPoint y: 367, distance: 127.6
click at [784, 351] on span "Next" at bounding box center [783, 354] width 14 height 6
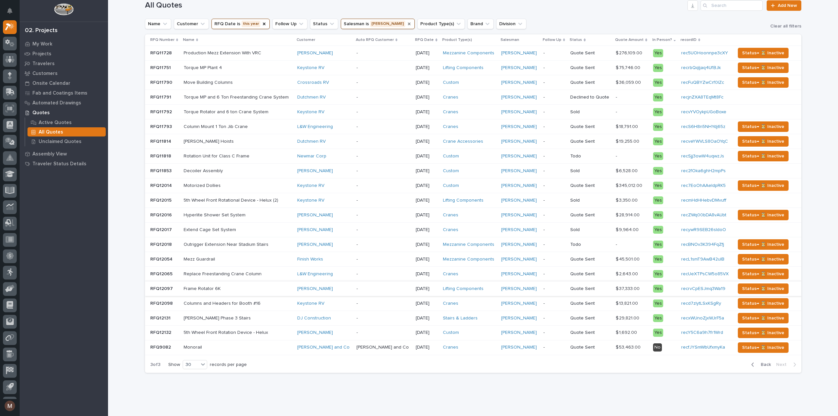
scroll to position [25, 0]
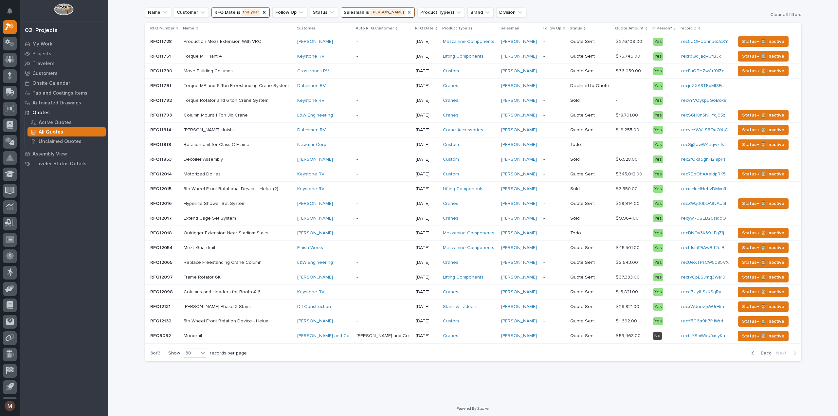
click at [761, 352] on span "Back" at bounding box center [764, 353] width 14 height 6
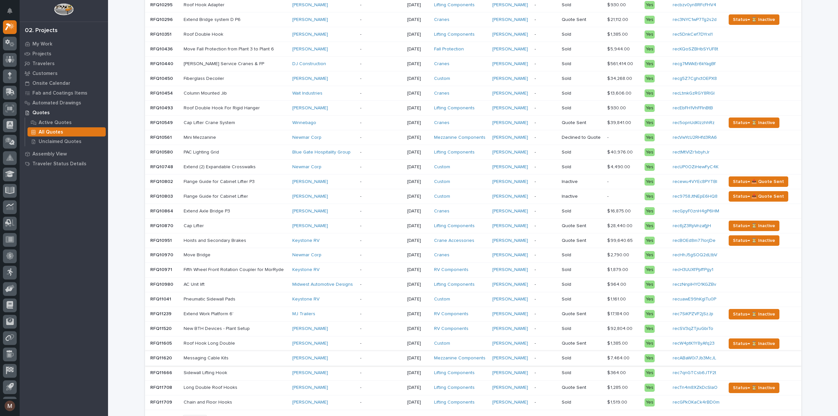
scroll to position [156, 0]
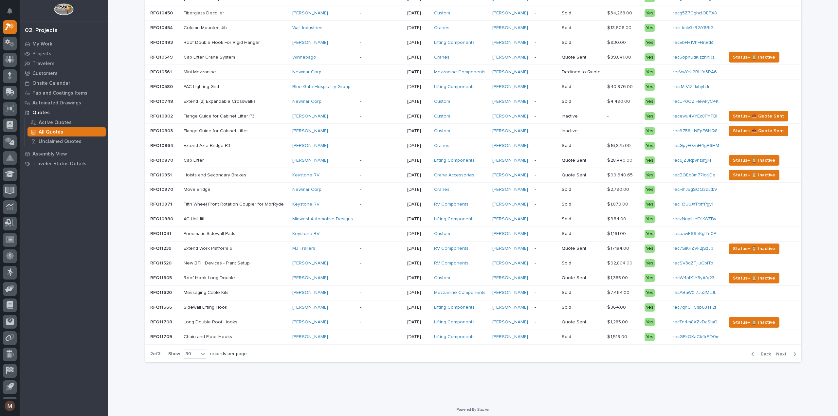
click at [761, 351] on span "Back" at bounding box center [764, 354] width 14 height 6
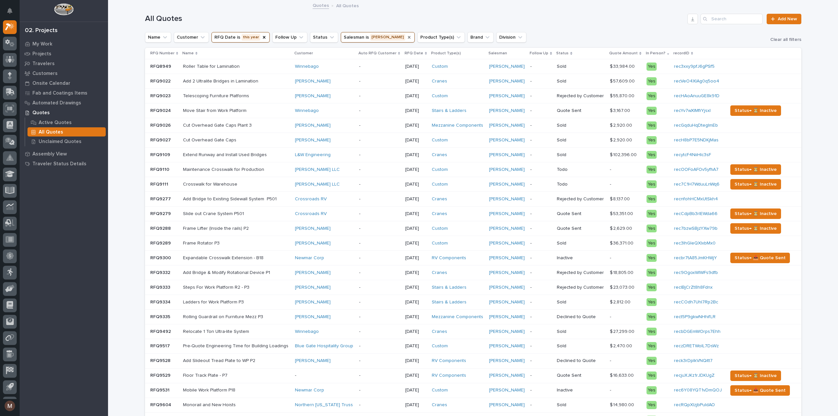
click at [556, 18] on h1 "All Quotes" at bounding box center [415, 18] width 540 height 9
click at [232, 37] on button "RFQ Date is this year" at bounding box center [240, 37] width 58 height 10
click at [245, 55] on div "is" at bounding box center [250, 53] width 72 height 7
click at [233, 148] on p "is in between" at bounding box center [252, 149] width 64 height 5
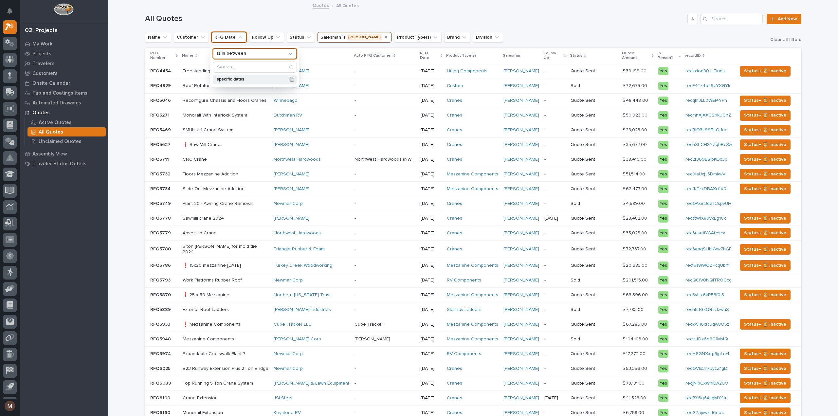
click at [277, 78] on p "specific dates" at bounding box center [252, 79] width 70 height 4
click at [262, 102] on span at bounding box center [263, 102] width 6 height 6
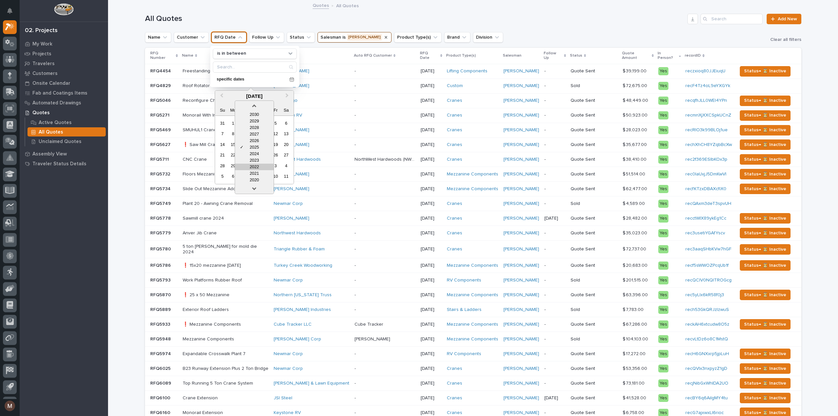
click at [249, 164] on div "2022" at bounding box center [254, 167] width 39 height 7
click at [222, 95] on span "Previous Month" at bounding box center [222, 96] width 0 height 9
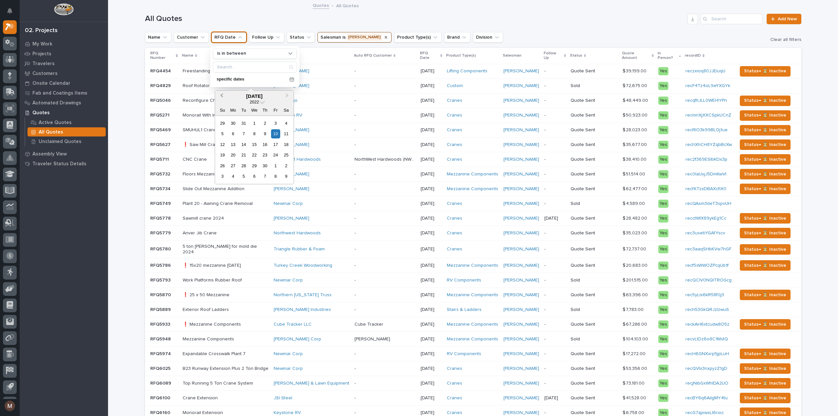
click at [222, 95] on span "Previous Month" at bounding box center [222, 96] width 0 height 9
click at [288, 123] on div "1" at bounding box center [286, 123] width 9 height 9
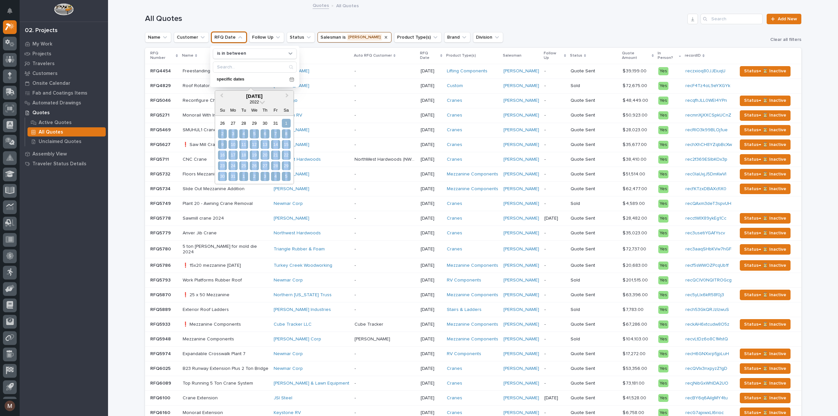
drag, startPoint x: 288, startPoint y: 123, endPoint x: 289, endPoint y: 174, distance: 51.4
click at [289, 174] on div "26 27 28 29 30 31 1 2 3 4 5 6 7 8 9 10 11 12 13 14 15 16 17 18 19 20 21 22 23 2…" at bounding box center [254, 150] width 74 height 64
click at [287, 98] on button "Next Month" at bounding box center [288, 96] width 10 height 10
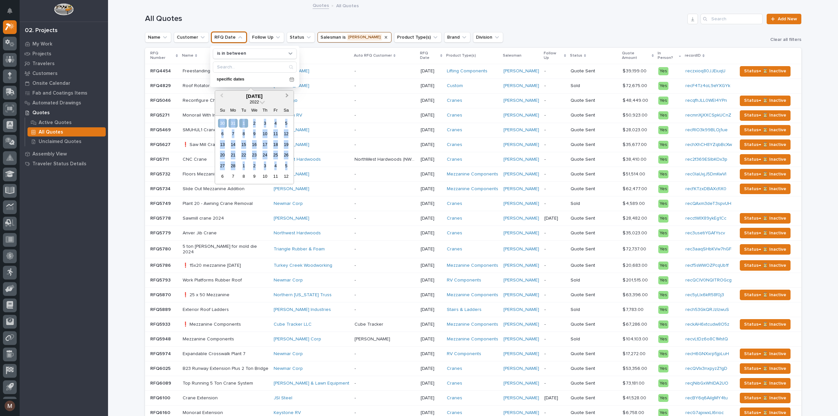
click at [287, 98] on button "Next Month" at bounding box center [288, 96] width 10 height 10
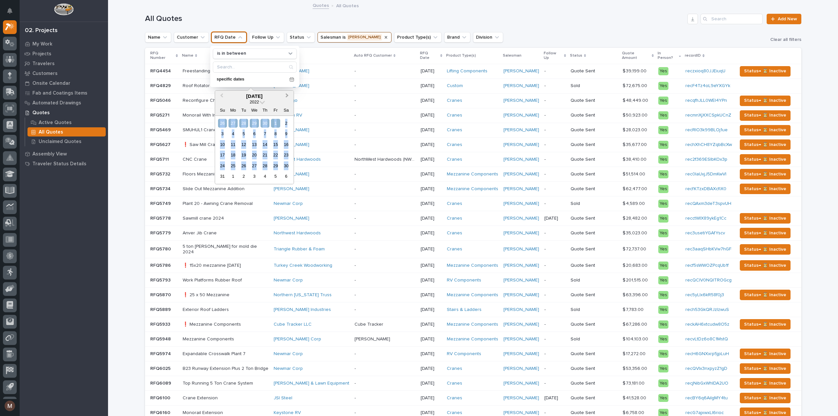
click at [287, 98] on button "Next Month" at bounding box center [288, 96] width 10 height 10
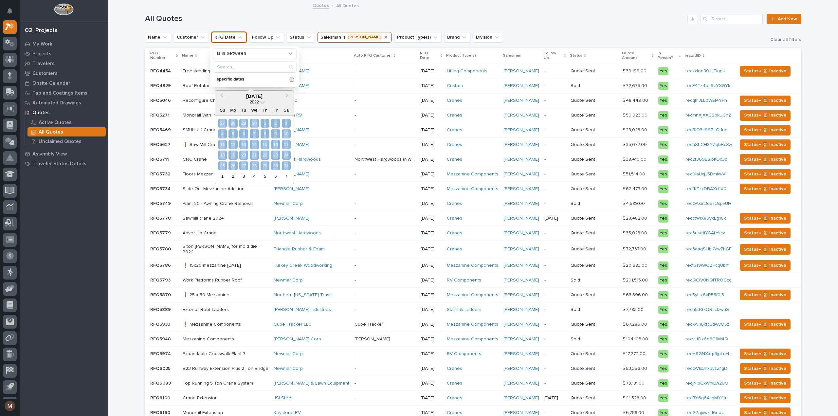
click at [286, 166] on div "31" at bounding box center [286, 165] width 9 height 9
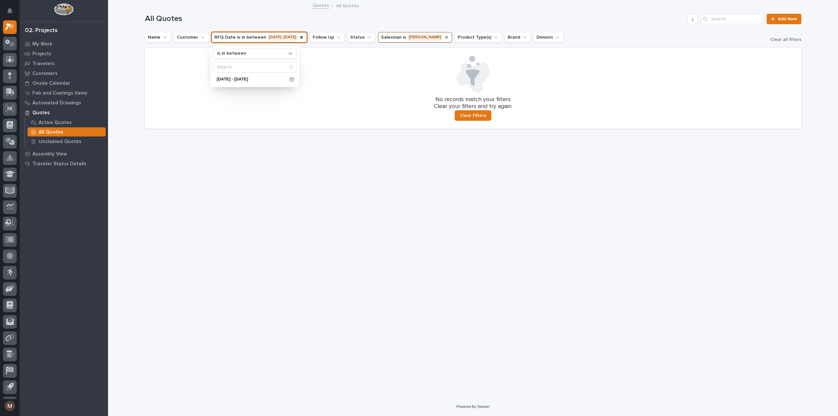
click at [287, 160] on div "Loading... Saving… Loading... Saving… All Quotes Add New Name Customer RFQ Date…" at bounding box center [473, 191] width 663 height 380
click at [444, 36] on icon "Salesman" at bounding box center [446, 37] width 5 height 5
click at [407, 37] on button "Salesman" at bounding box center [395, 37] width 34 height 10
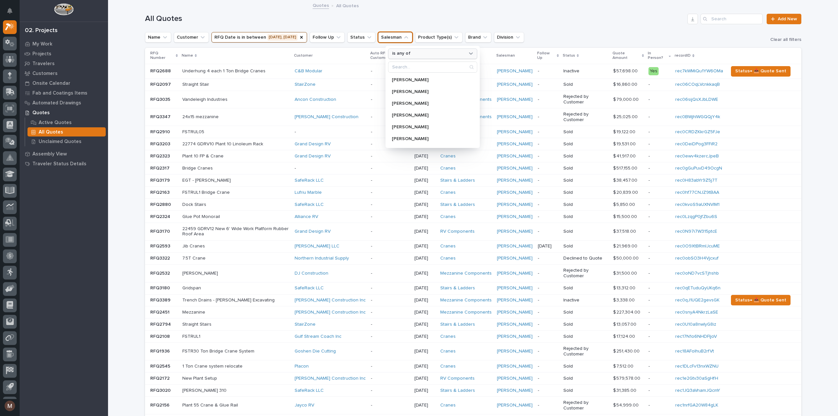
click at [413, 50] on div "is any of" at bounding box center [429, 53] width 78 height 7
click at [407, 89] on p "is" at bounding box center [429, 91] width 69 height 5
type input "Cal"
click at [402, 76] on div "[PERSON_NAME]" at bounding box center [430, 80] width 84 height 10
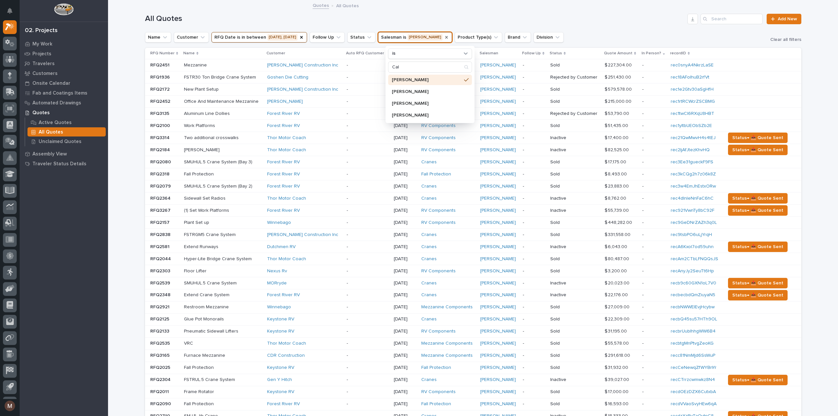
click at [591, 15] on h1 "All Quotes" at bounding box center [415, 18] width 540 height 9
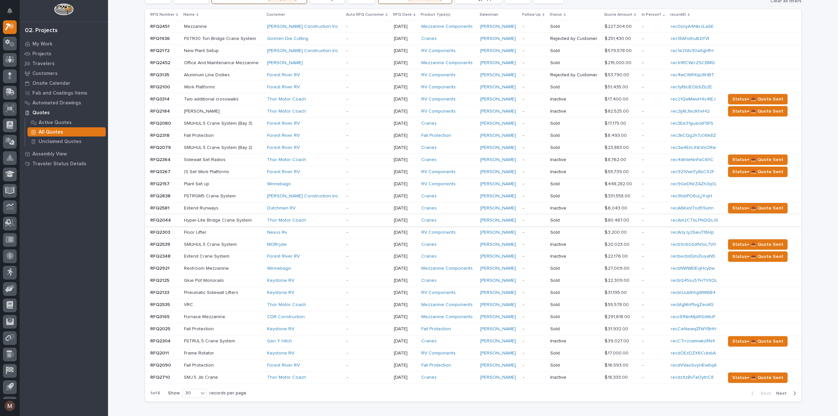
scroll to position [78, 0]
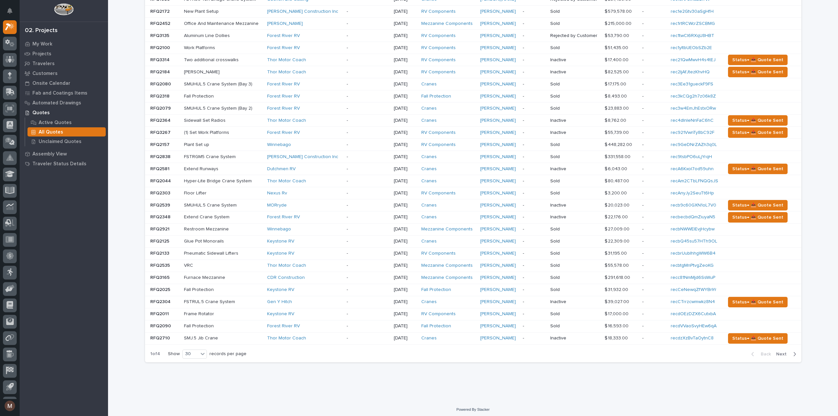
click at [781, 353] on span "Next" at bounding box center [783, 354] width 14 height 6
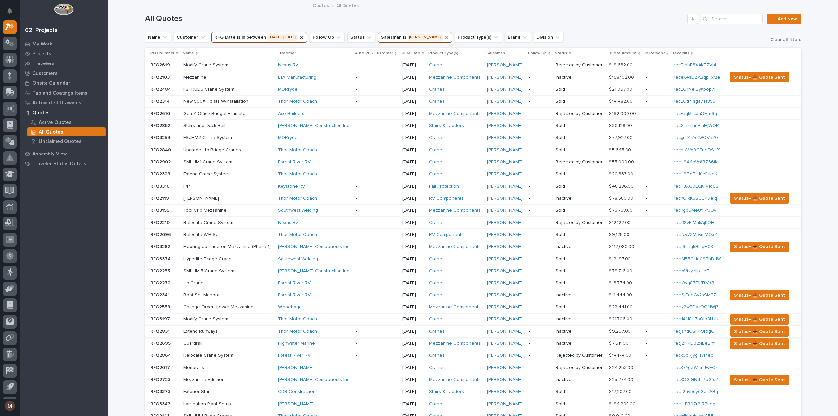
scroll to position [78, 0]
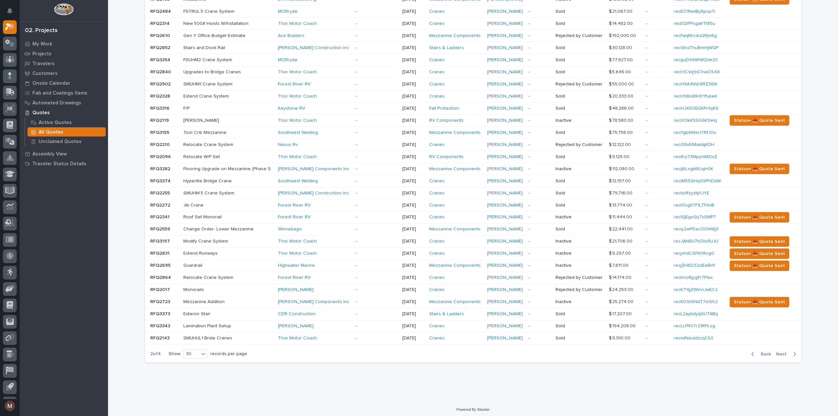
click at [780, 351] on span "Next" at bounding box center [783, 354] width 14 height 6
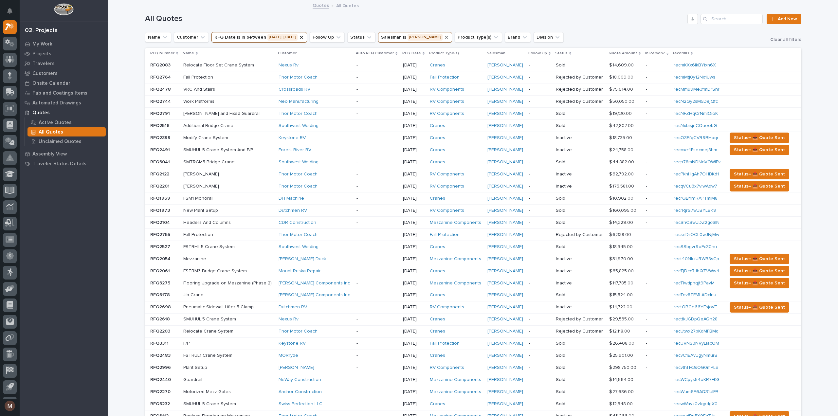
scroll to position [78, 0]
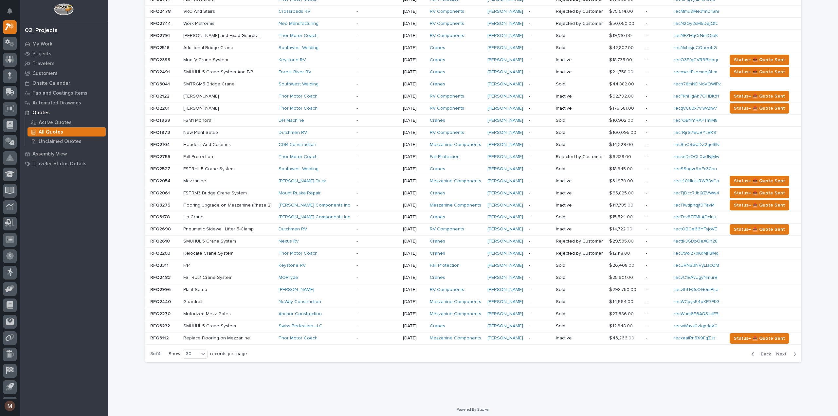
click at [781, 351] on span "Next" at bounding box center [783, 354] width 14 height 6
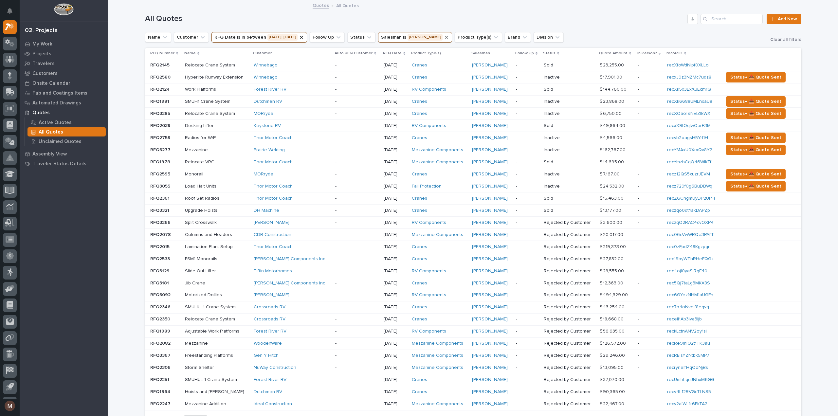
click at [275, 34] on button "RFQ Date is in between [DATE], [DATE]" at bounding box center [259, 37] width 96 height 10
click at [270, 79] on p "[DATE] - [DATE]" at bounding box center [252, 79] width 70 height 4
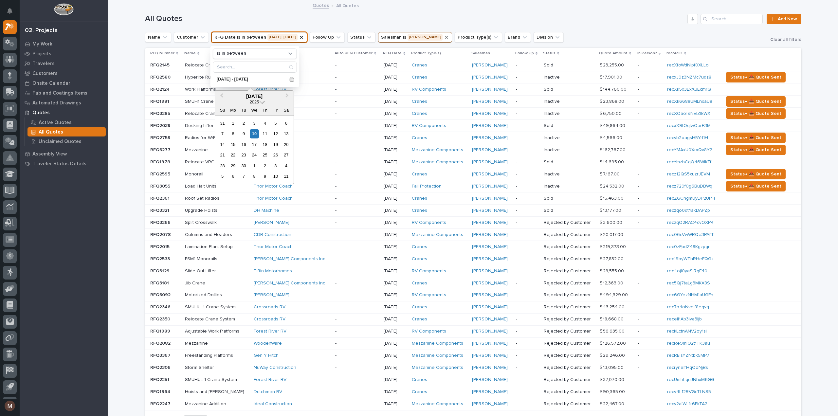
click at [261, 101] on span at bounding box center [263, 102] width 6 height 6
click at [259, 159] on div "2023" at bounding box center [254, 160] width 39 height 7
click at [222, 95] on span "Previous Month" at bounding box center [222, 96] width 0 height 9
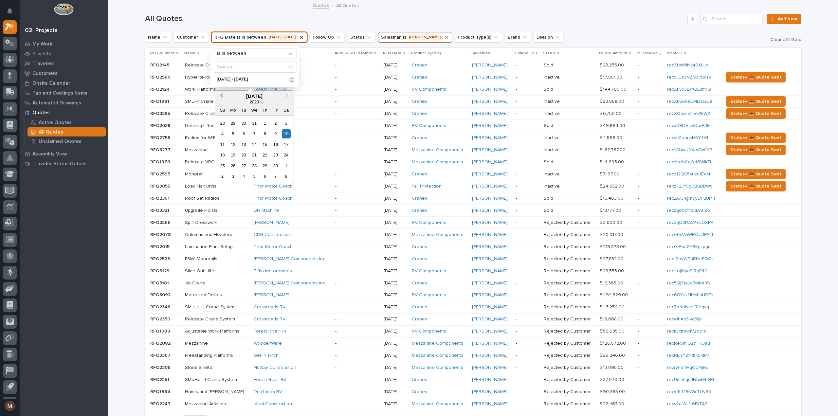
click at [222, 95] on span "Previous Month" at bounding box center [222, 96] width 0 height 9
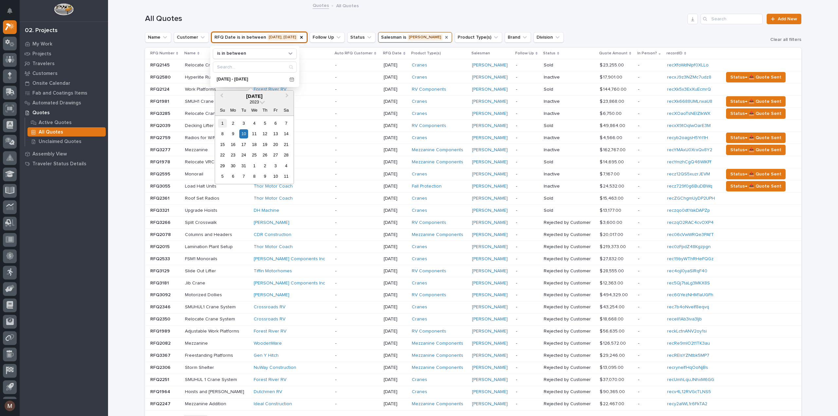
click at [223, 122] on div "1" at bounding box center [222, 123] width 9 height 9
click at [288, 97] on button "Next Month" at bounding box center [288, 96] width 10 height 10
click at [287, 96] on span "Next Month" at bounding box center [287, 96] width 0 height 9
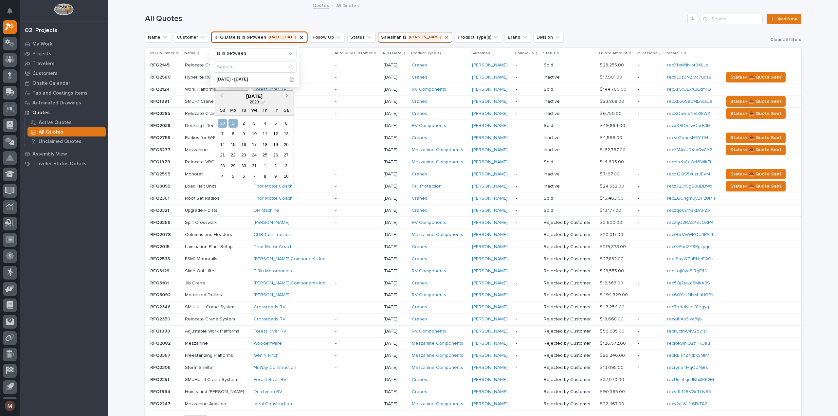
click at [287, 96] on span "Next Month" at bounding box center [287, 96] width 0 height 9
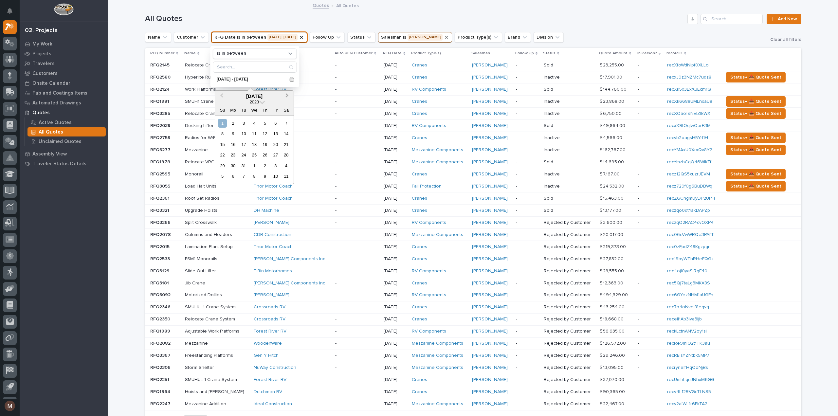
click at [287, 96] on span "Next Month" at bounding box center [287, 96] width 0 height 9
click at [221, 175] on div "31" at bounding box center [222, 176] width 9 height 9
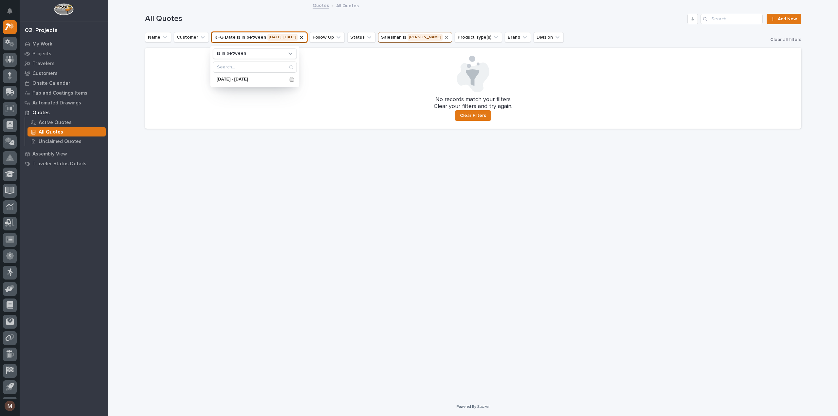
click at [390, 15] on h1 "All Quotes" at bounding box center [415, 18] width 540 height 9
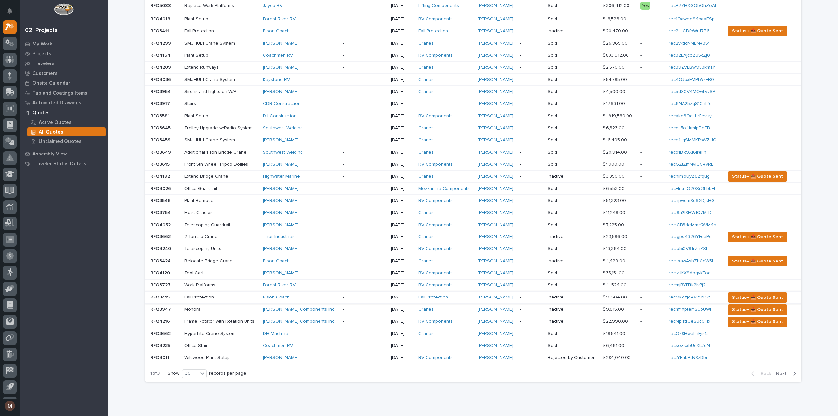
scroll to position [81, 0]
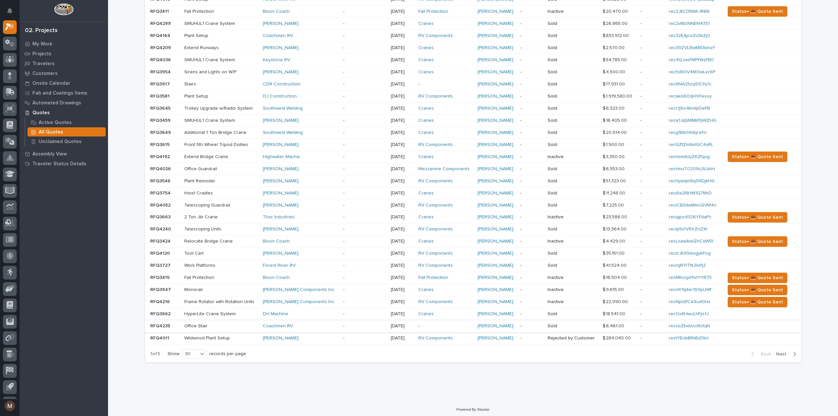
click at [783, 351] on span "Next" at bounding box center [783, 354] width 14 height 6
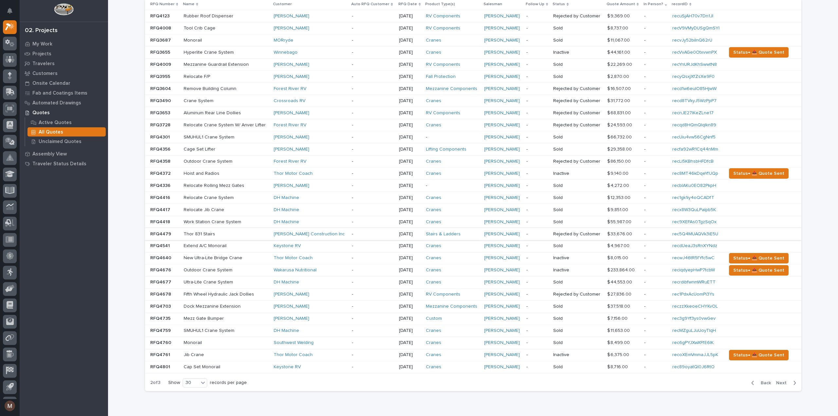
scroll to position [78, 0]
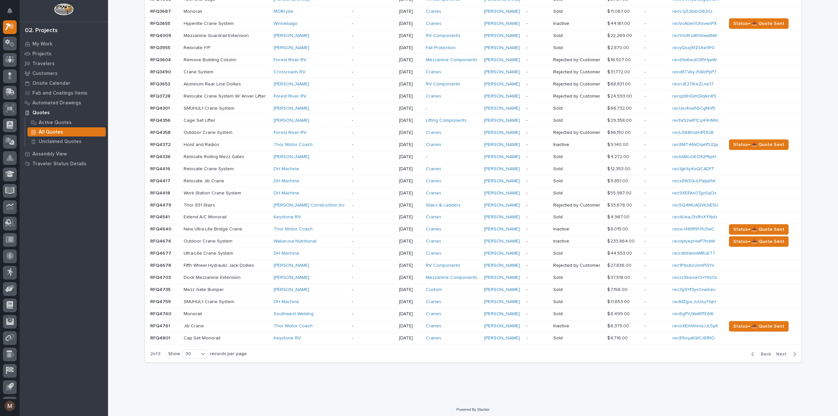
click at [777, 354] on span "Next" at bounding box center [783, 354] width 14 height 6
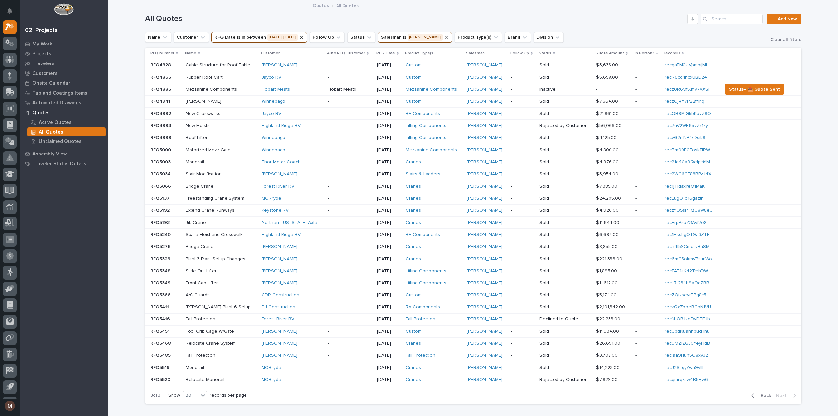
click at [295, 38] on button "RFQ Date is in between [DATE], [DATE]" at bounding box center [259, 37] width 96 height 10
click at [291, 51] on icon at bounding box center [290, 53] width 7 height 7
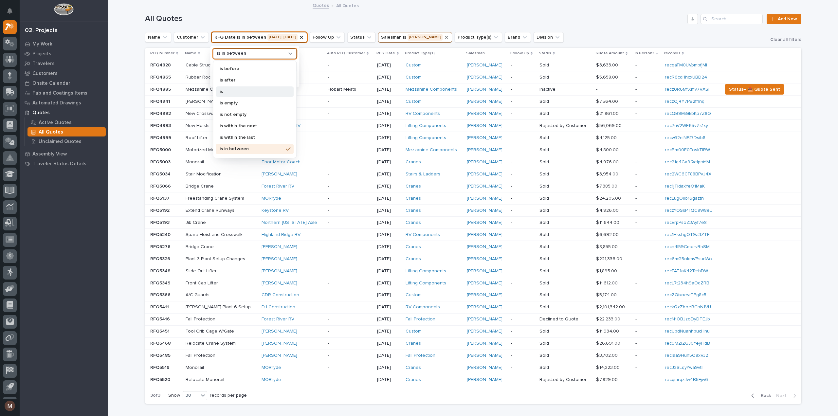
click at [227, 87] on div "is" at bounding box center [255, 91] width 78 height 10
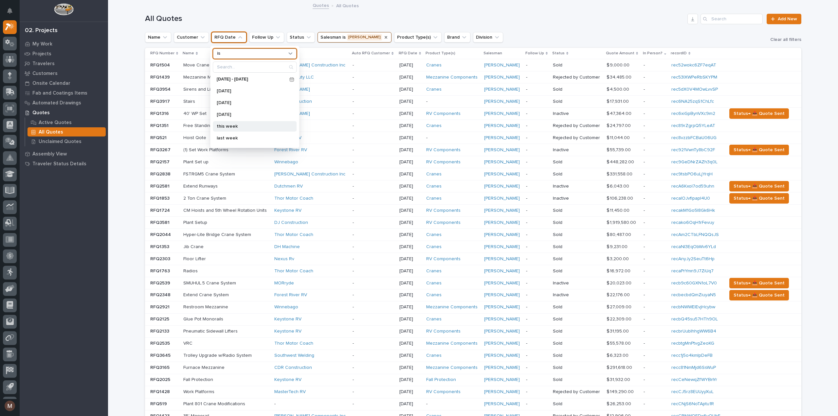
scroll to position [116, 0]
click at [229, 115] on p "this year" at bounding box center [251, 116] width 69 height 5
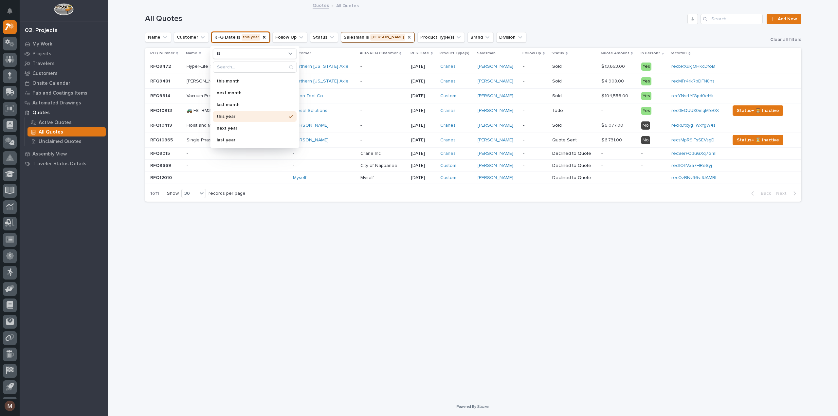
click at [539, 10] on div "All Quotes Add New" at bounding box center [473, 16] width 656 height 31
click at [680, 112] on link "rec0EQUU80mqMfe0X" at bounding box center [694, 110] width 47 height 5
click at [266, 111] on p "🚜 FSTRM3 Crane System" at bounding box center [237, 111] width 101 height 6
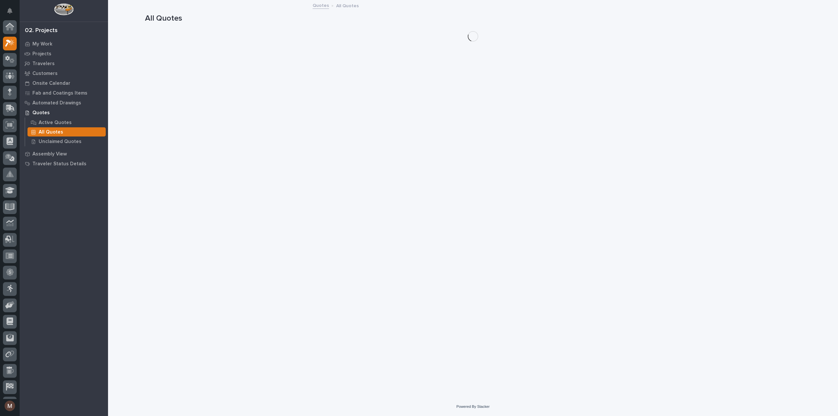
scroll to position [18, 0]
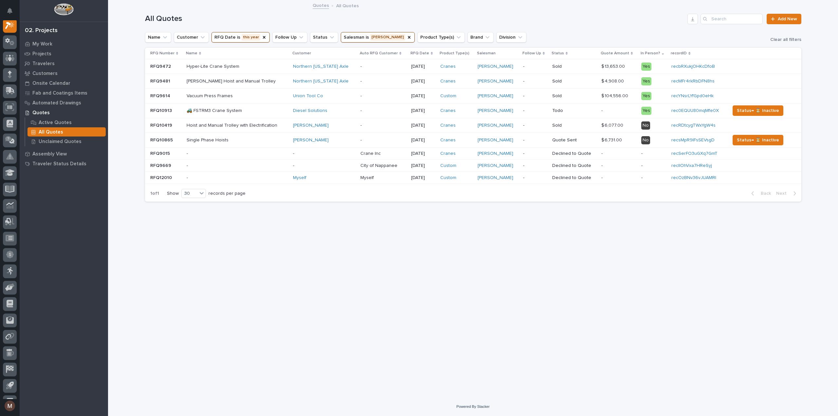
click at [372, 98] on p at bounding box center [383, 96] width 46 height 6
click at [463, 82] on div "Cranes" at bounding box center [456, 82] width 32 height 6
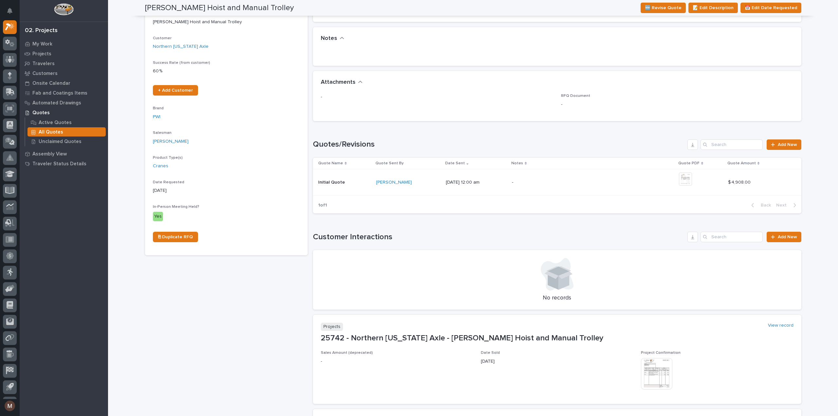
scroll to position [68, 0]
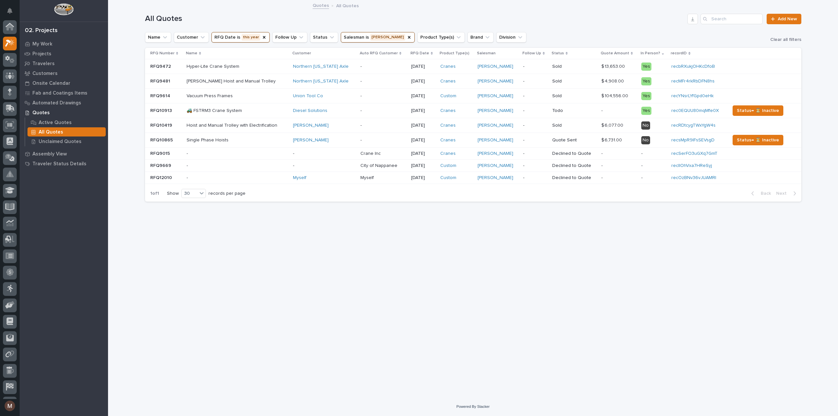
scroll to position [18, 0]
click at [249, 38] on button "RFQ Date is this year" at bounding box center [240, 37] width 58 height 10
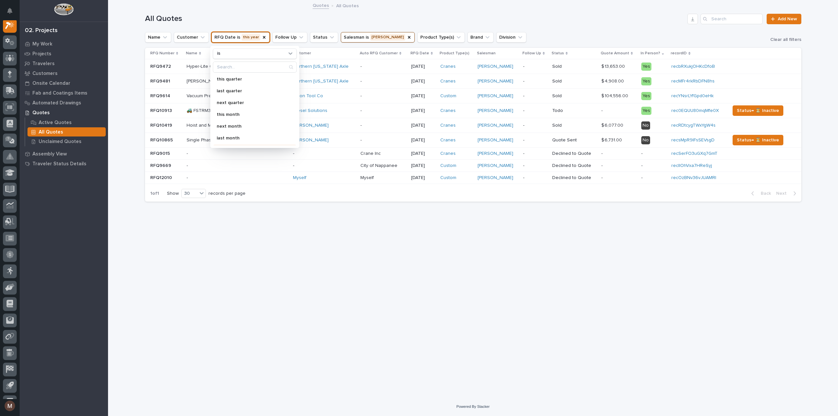
scroll to position [116, 0]
click at [239, 140] on p "last year" at bounding box center [251, 140] width 69 height 5
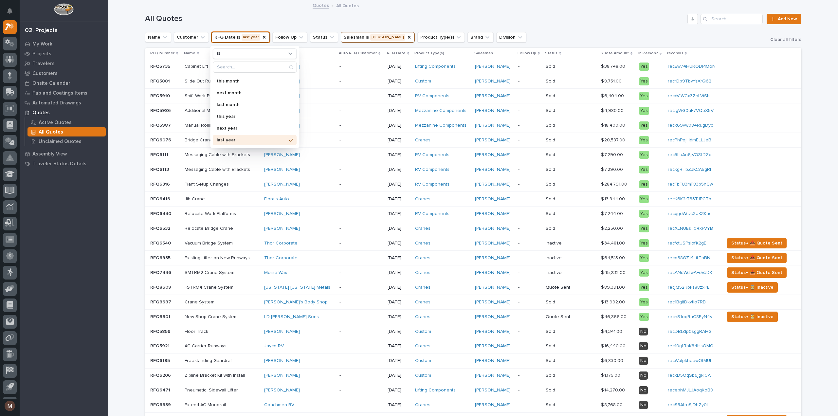
click at [438, 15] on h1 "All Quotes" at bounding box center [415, 18] width 540 height 9
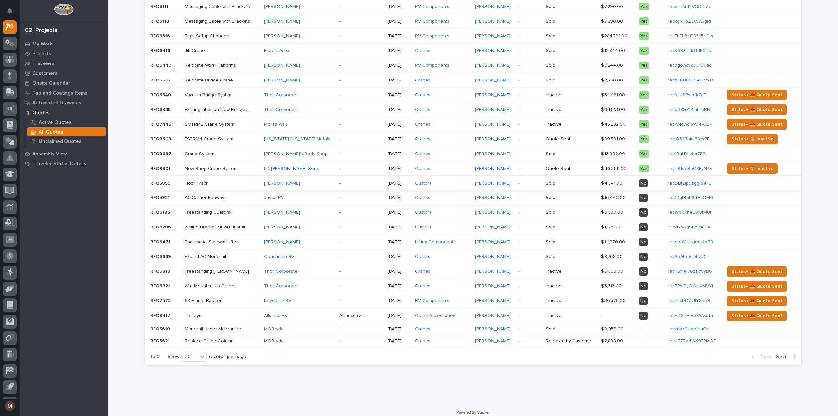
scroll to position [151, 0]
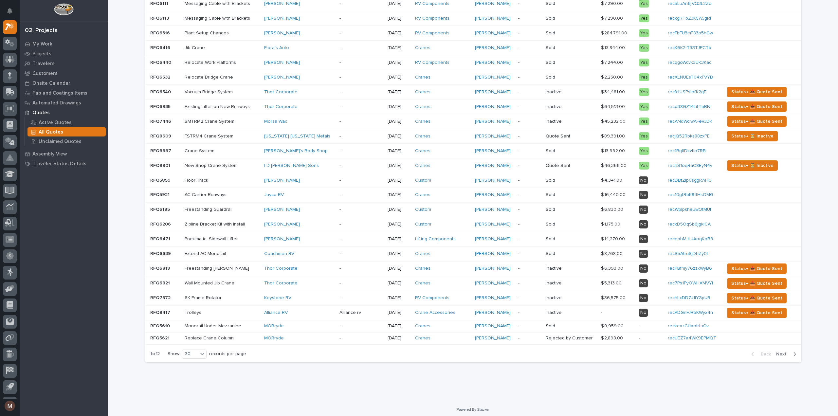
click at [782, 353] on span "Next" at bounding box center [783, 354] width 14 height 6
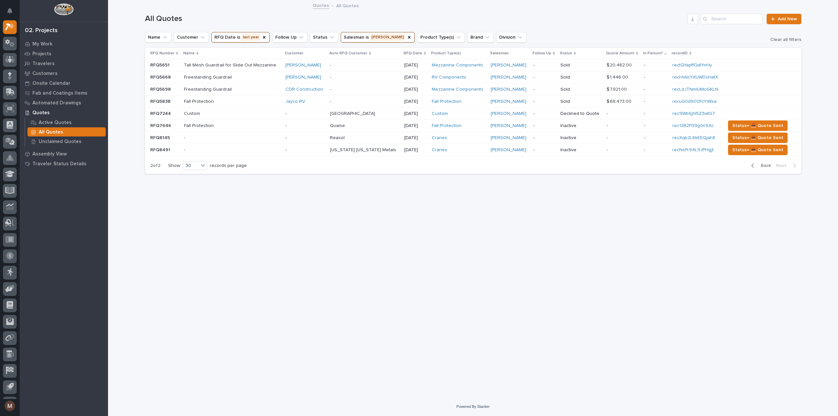
click at [249, 33] on button "RFQ Date is last year" at bounding box center [240, 37] width 58 height 10
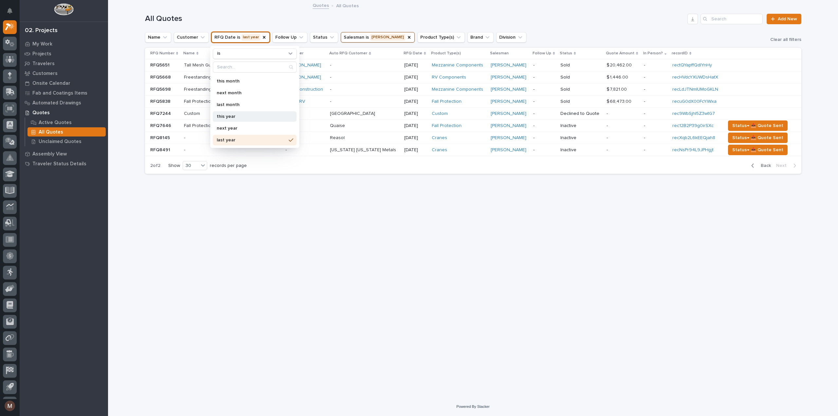
click at [235, 114] on p "this year" at bounding box center [251, 116] width 69 height 5
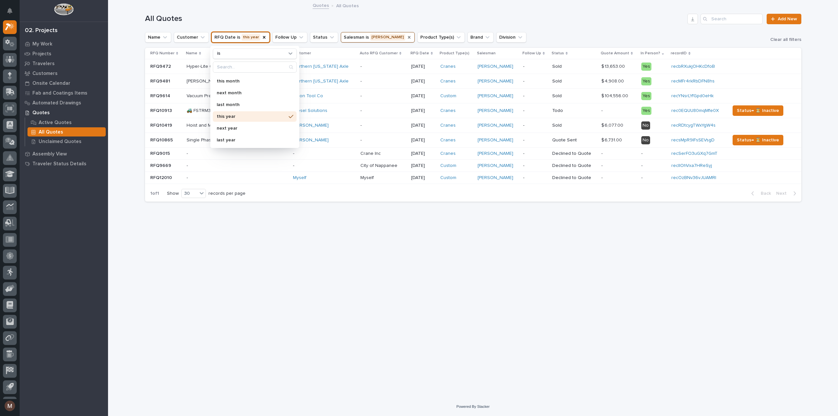
click at [408, 37] on icon "Salesman" at bounding box center [409, 37] width 3 height 3
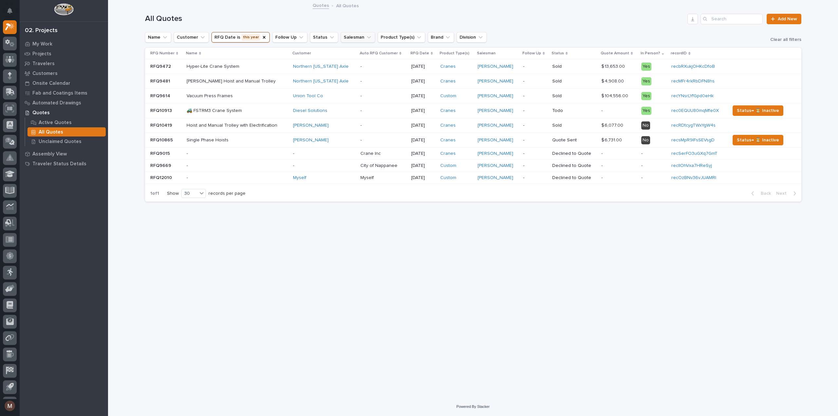
click at [366, 39] on icon "Salesman" at bounding box center [369, 37] width 7 height 7
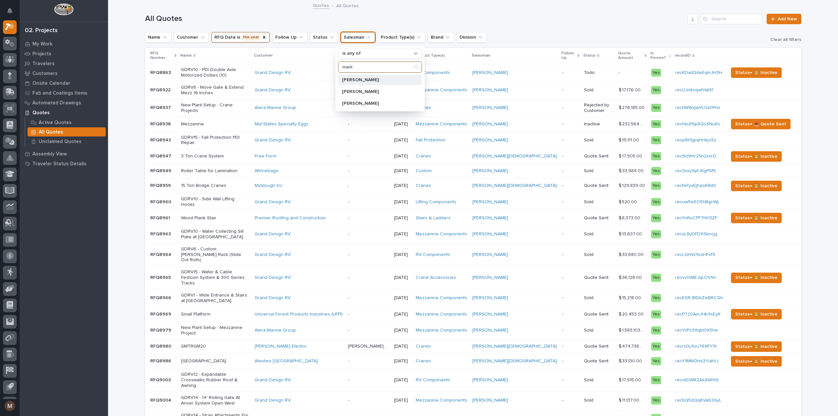
type input "mark"
click at [349, 76] on div "[PERSON_NAME]" at bounding box center [380, 80] width 84 height 10
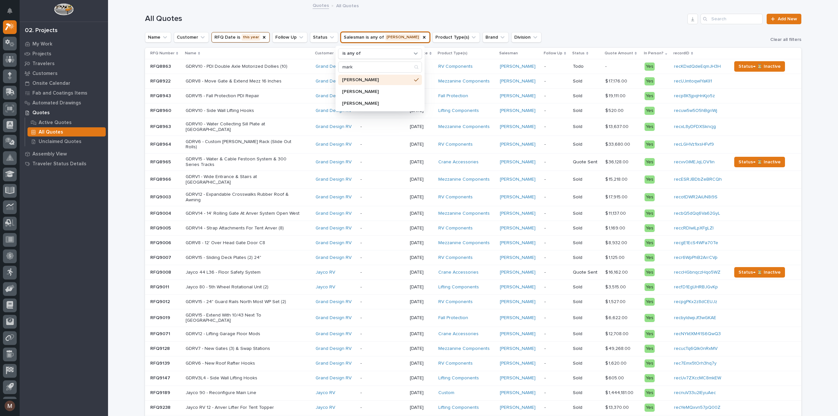
click at [597, 28] on div "All Quotes Add New" at bounding box center [473, 16] width 656 height 31
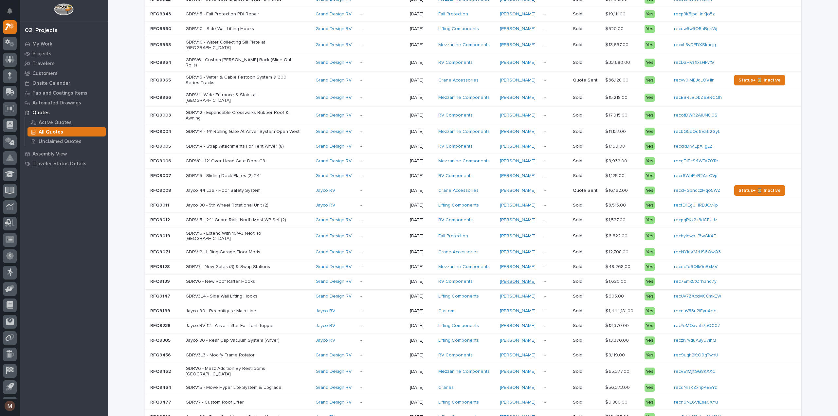
scroll to position [159, 0]
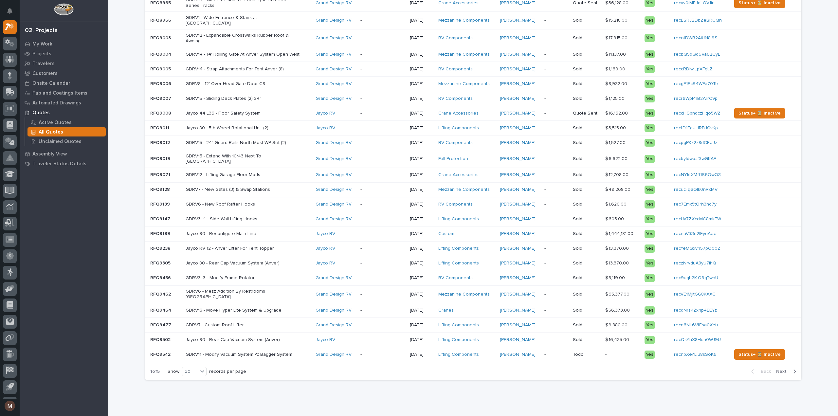
click at [778, 369] on span "Next" at bounding box center [783, 372] width 14 height 6
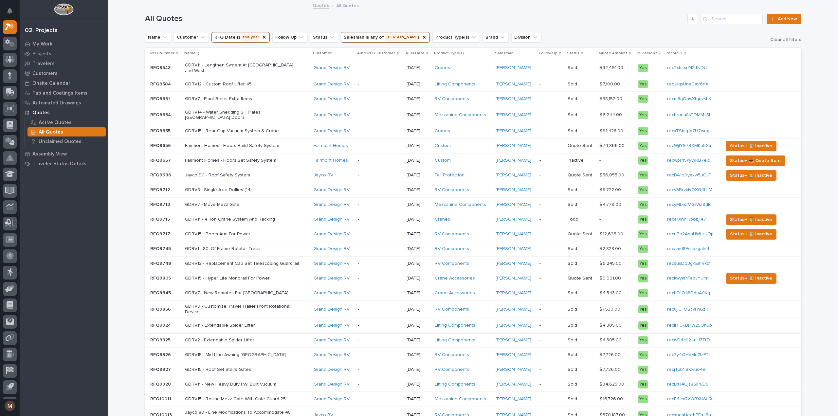
scroll to position [159, 0]
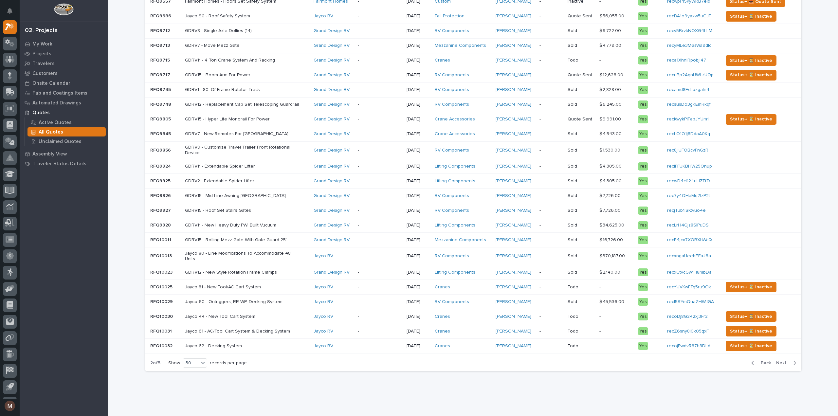
click at [779, 360] on span "Next" at bounding box center [783, 363] width 14 height 6
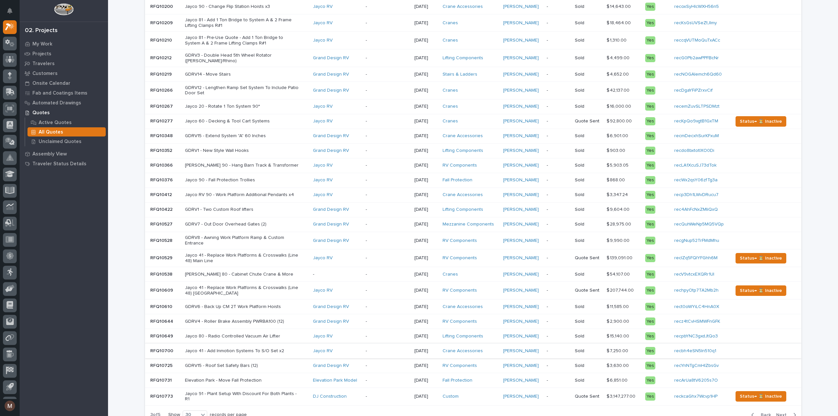
scroll to position [179, 0]
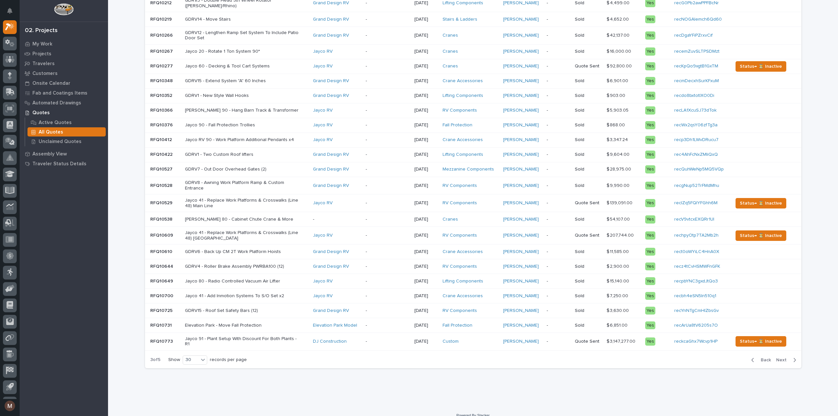
click at [781, 357] on span "Next" at bounding box center [783, 360] width 14 height 6
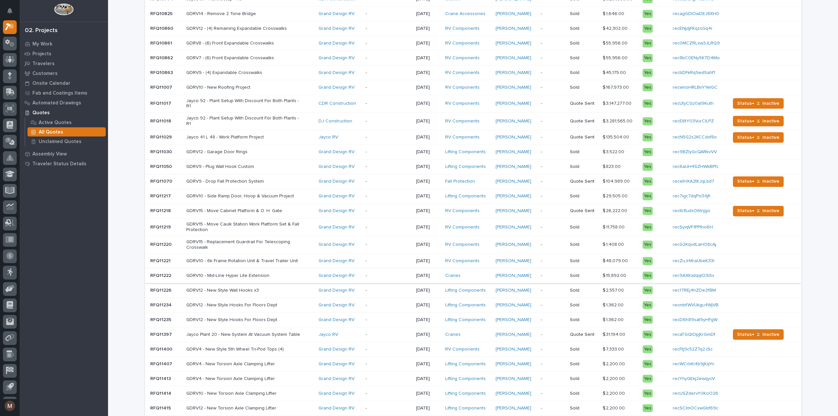
scroll to position [162, 0]
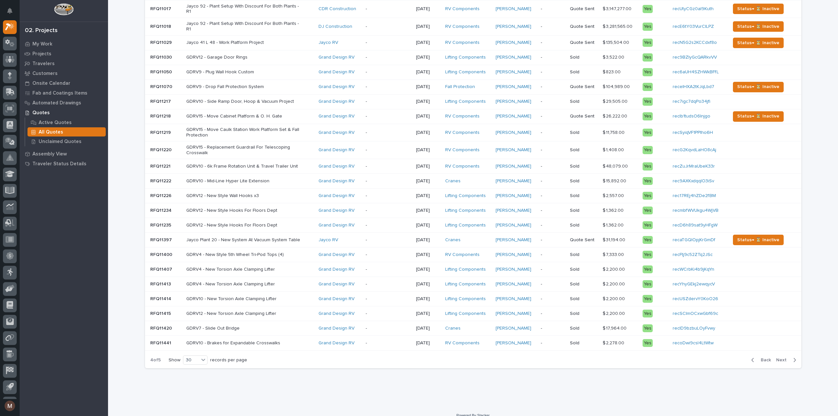
click at [783, 357] on span "Next" at bounding box center [783, 360] width 14 height 6
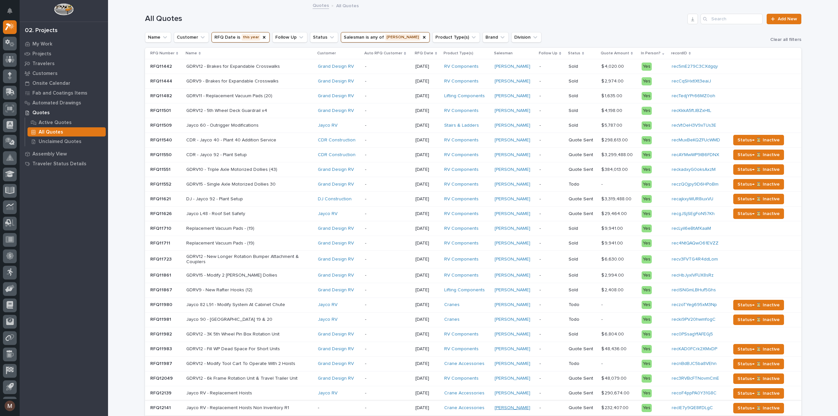
scroll to position [115, 0]
